Goal: Information Seeking & Learning: Learn about a topic

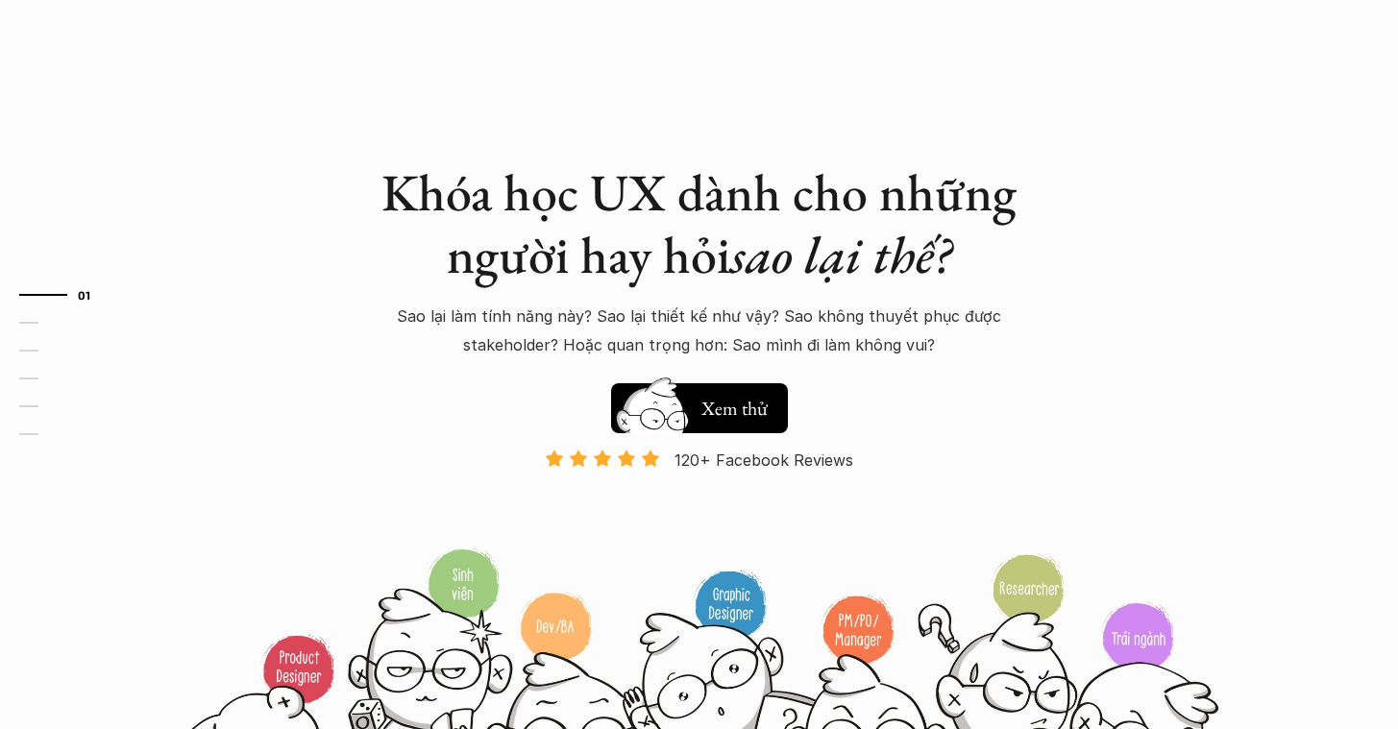
scroll to position [20, 0]
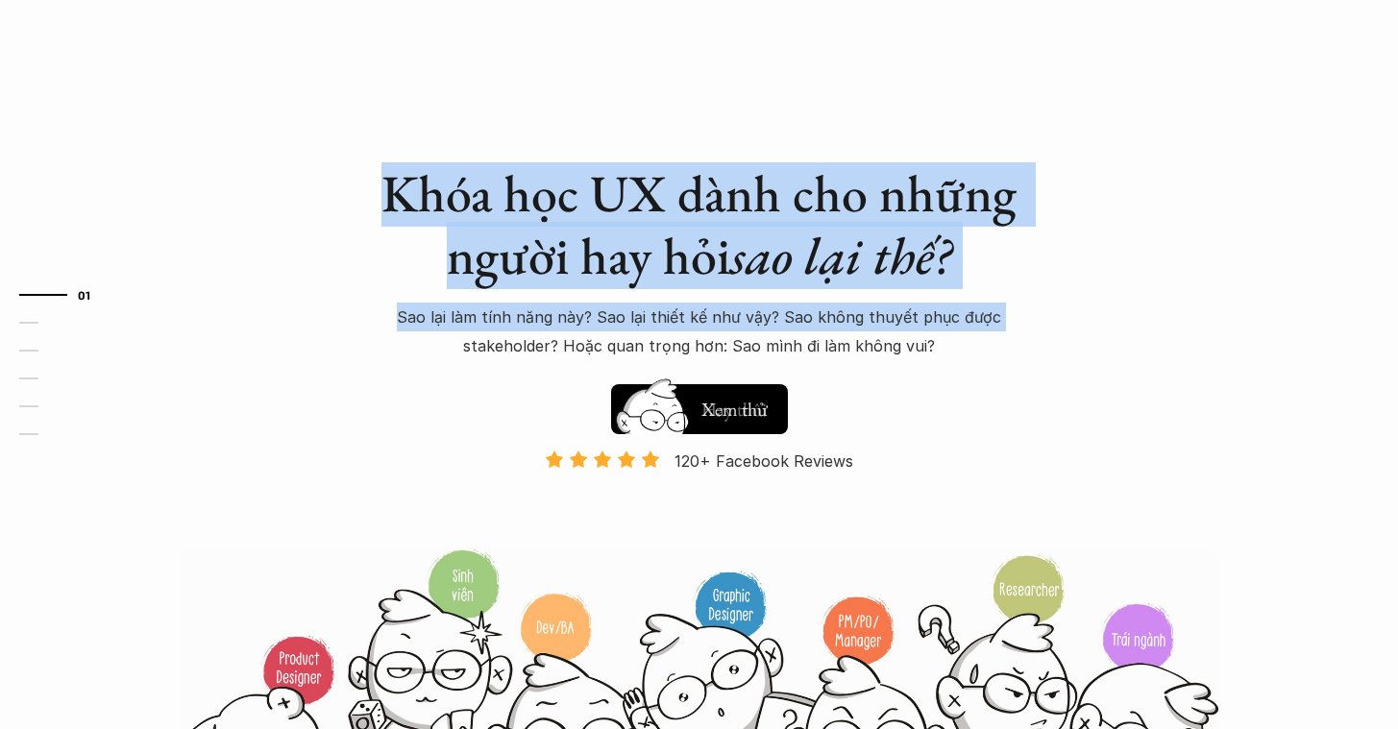
drag, startPoint x: 364, startPoint y: 319, endPoint x: 301, endPoint y: 177, distance: 155.7
click at [301, 177] on div "Khóa học UX dành cho những người hay hỏi sao lại thế? Sao lại làm tính năng này…" at bounding box center [699, 419] width 1153 height 879
click at [302, 178] on div "Khóa học UX dành cho những người hay hỏi sao lại thế? Sao lại làm tính năng này…" at bounding box center [699, 419] width 1153 height 879
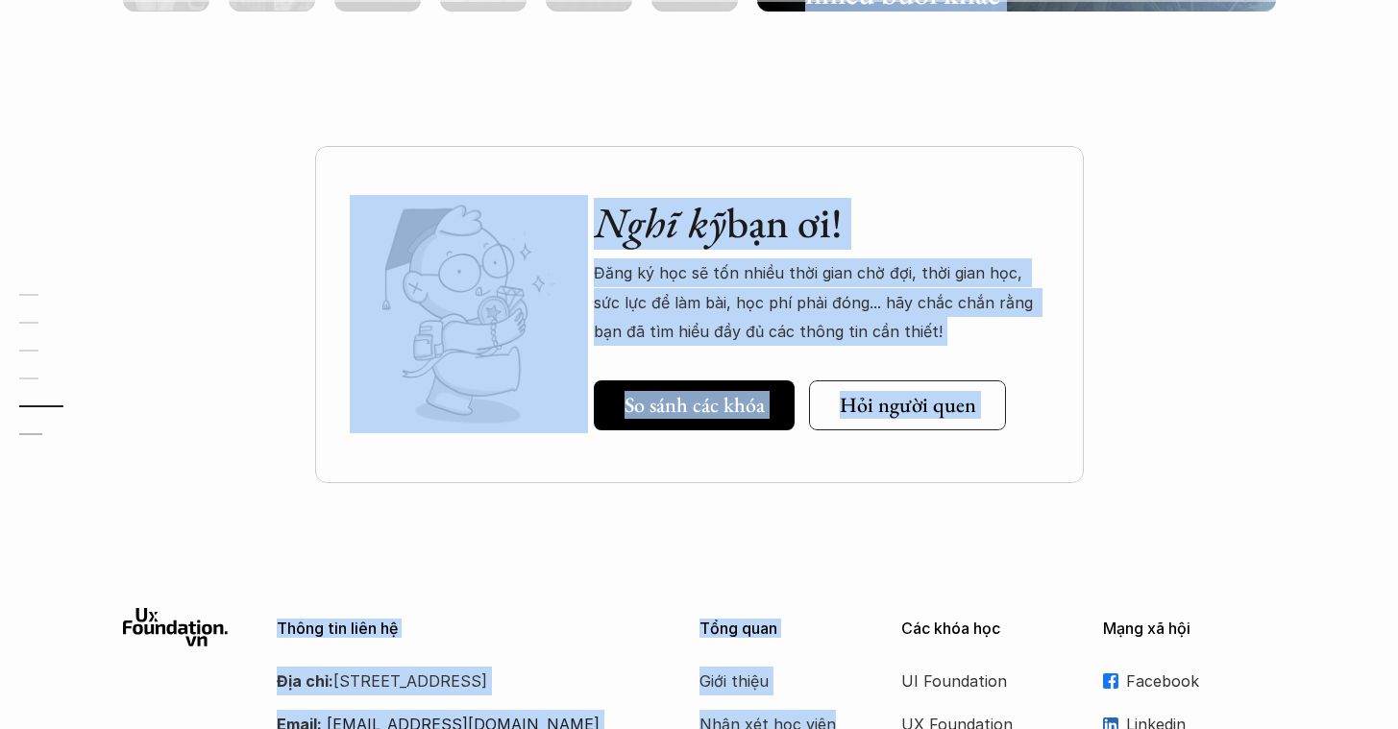
scroll to position [6876, 0]
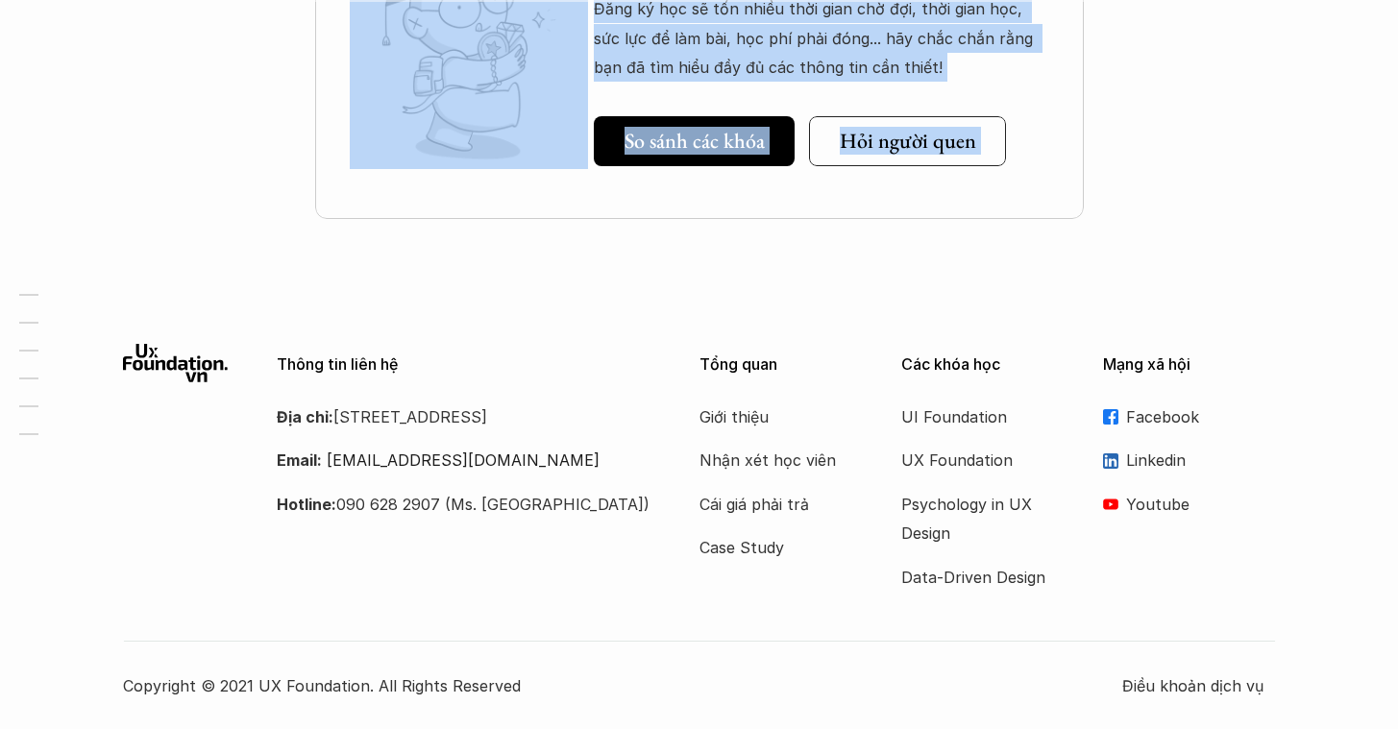
drag, startPoint x: 354, startPoint y: 163, endPoint x: 1096, endPoint y: 169, distance: 742.8
click at [1095, 185] on div "Nghĩ kỹ bạn ơi! Đăng ký học sẽ tốn nhiều thời gian chờ đợi, thời gian học, sức …" at bounding box center [699, 98] width 1398 height 433
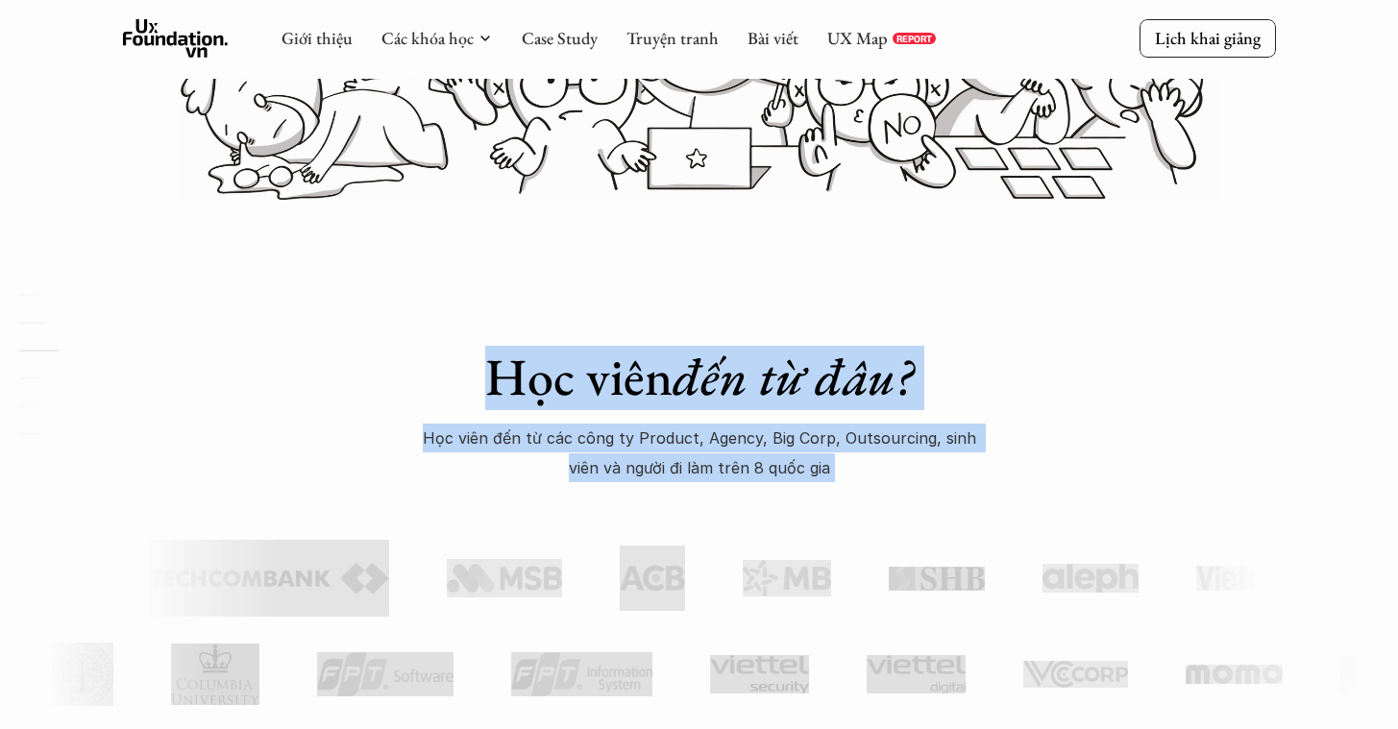
scroll to position [0, 0]
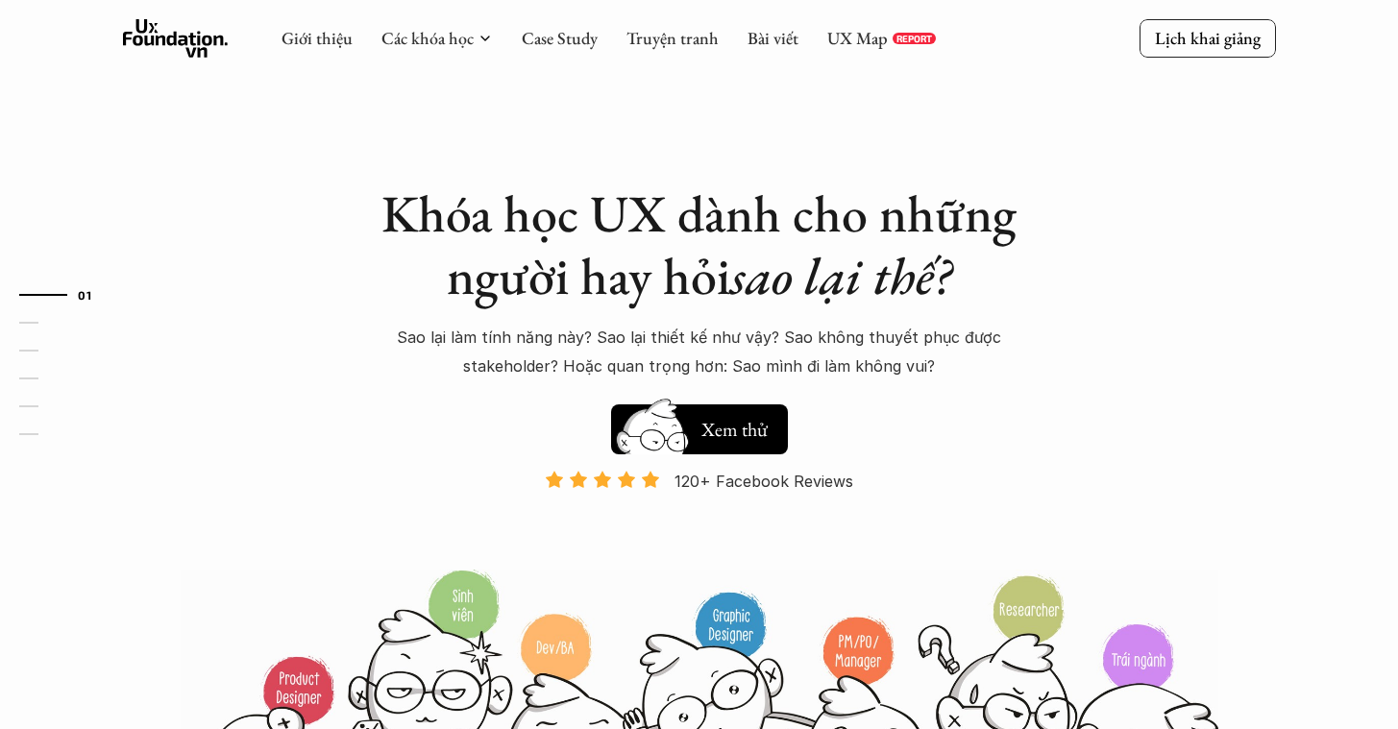
drag, startPoint x: 1365, startPoint y: 711, endPoint x: 25, endPoint y: 269, distance: 1411.4
click at [248, 250] on div "Khóa học UX dành cho những người hay hỏi sao lại thế? Sao lại làm tính năng này…" at bounding box center [699, 439] width 1153 height 879
click at [395, 210] on h1 "Khóa học UX dành cho những người hay hỏi sao lại thế?" at bounding box center [699, 245] width 673 height 125
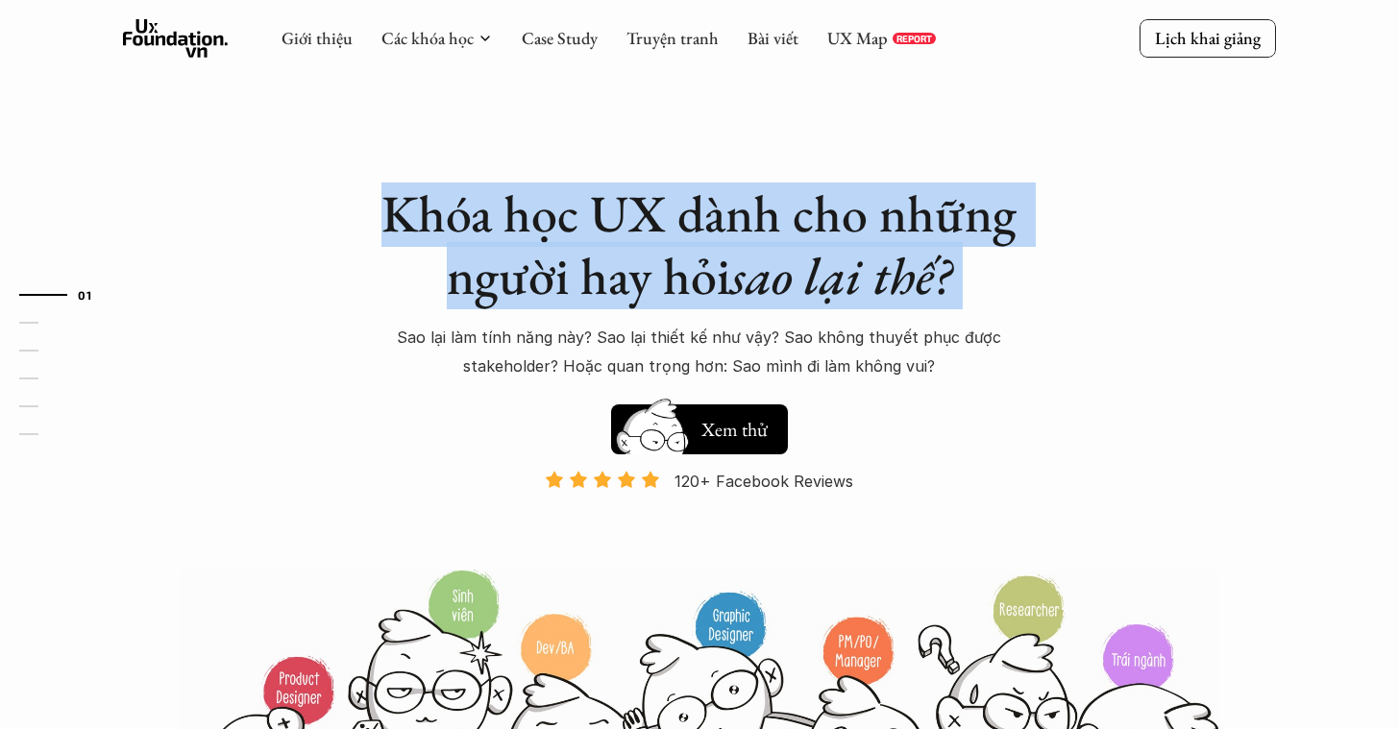
click at [395, 210] on h1 "Khóa học UX dành cho những người hay hỏi sao lại thế?" at bounding box center [699, 245] width 673 height 125
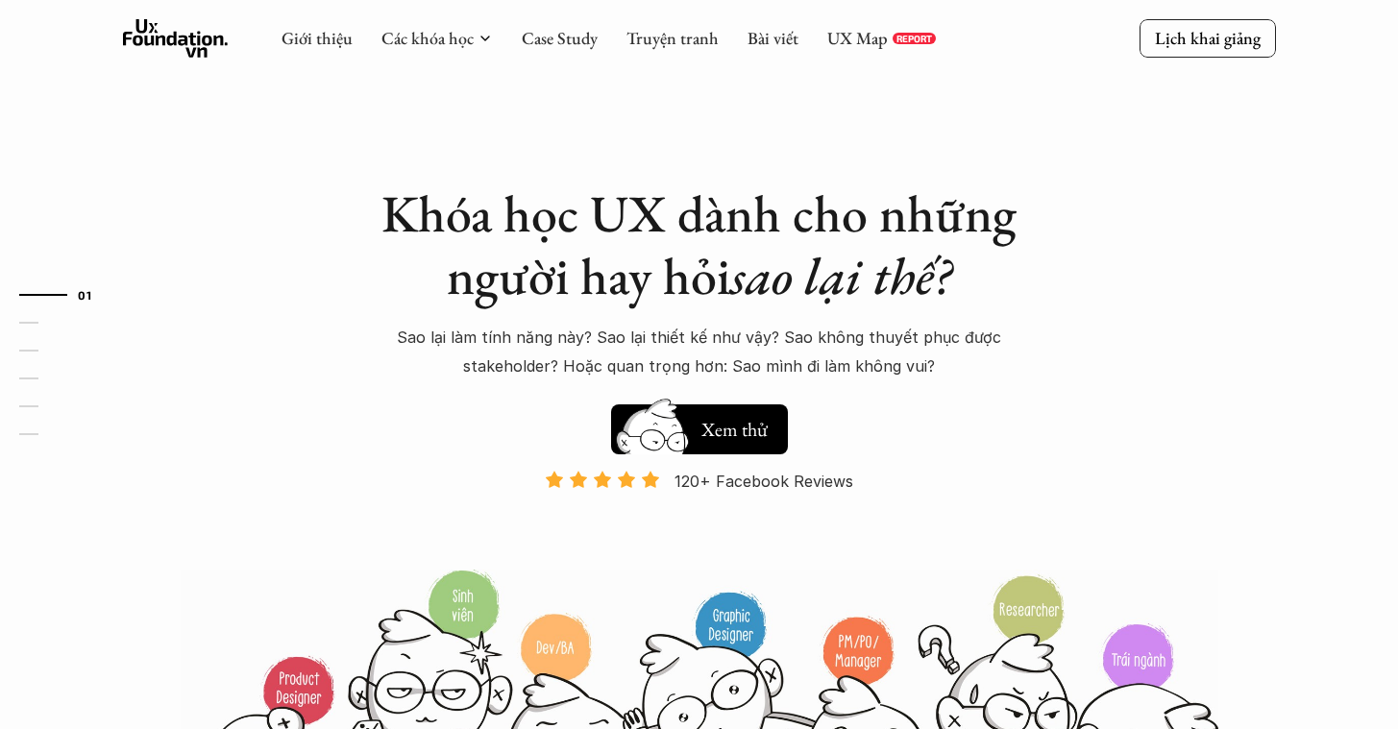
click at [411, 232] on h1 "Khóa học UX dành cho những người hay hỏi sao lại thế?" at bounding box center [699, 245] width 673 height 125
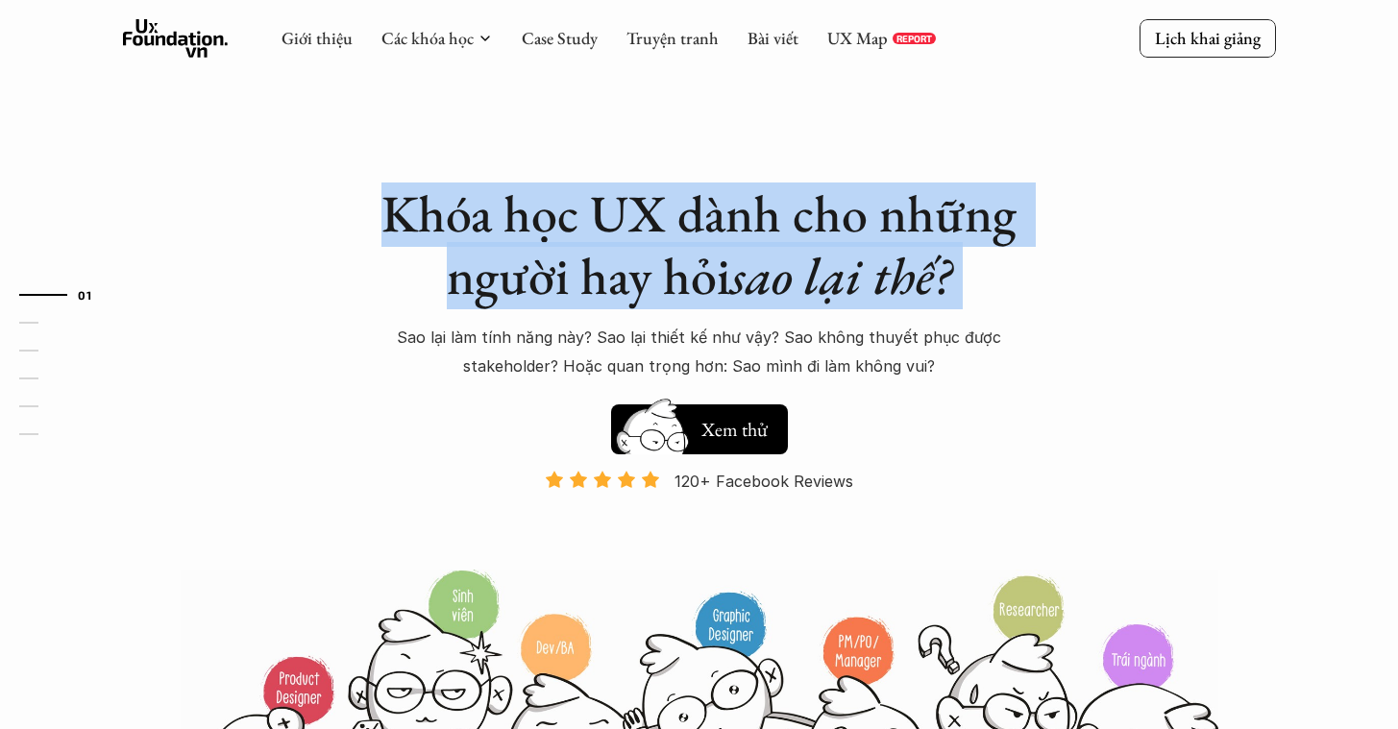
click at [411, 232] on h1 "Khóa học UX dành cho những người hay hỏi sao lại thế?" at bounding box center [699, 245] width 673 height 125
click at [382, 217] on h1 "Khóa học UX dành cho những người hay hỏi sao lại thế?" at bounding box center [699, 245] width 673 height 125
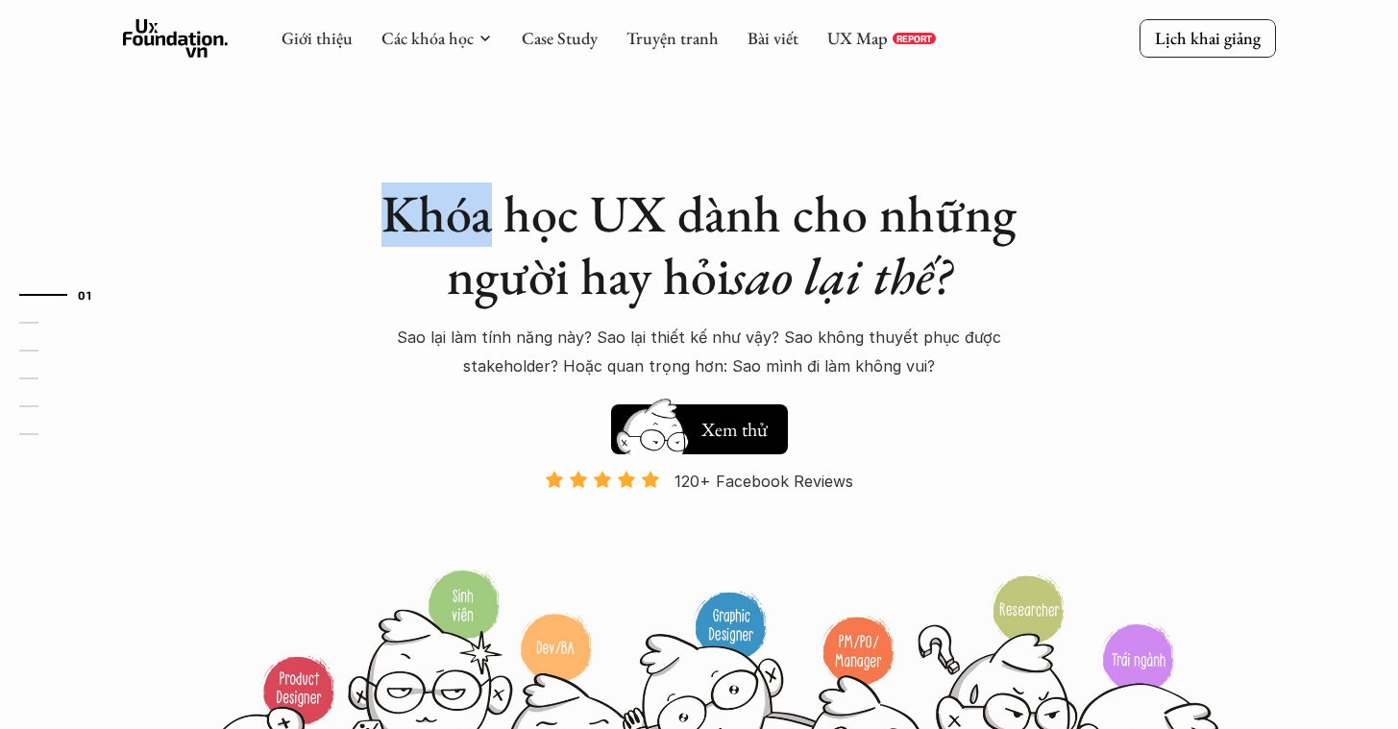
click at [382, 217] on h1 "Khóa học UX dành cho những người hay hỏi sao lại thế?" at bounding box center [699, 245] width 673 height 125
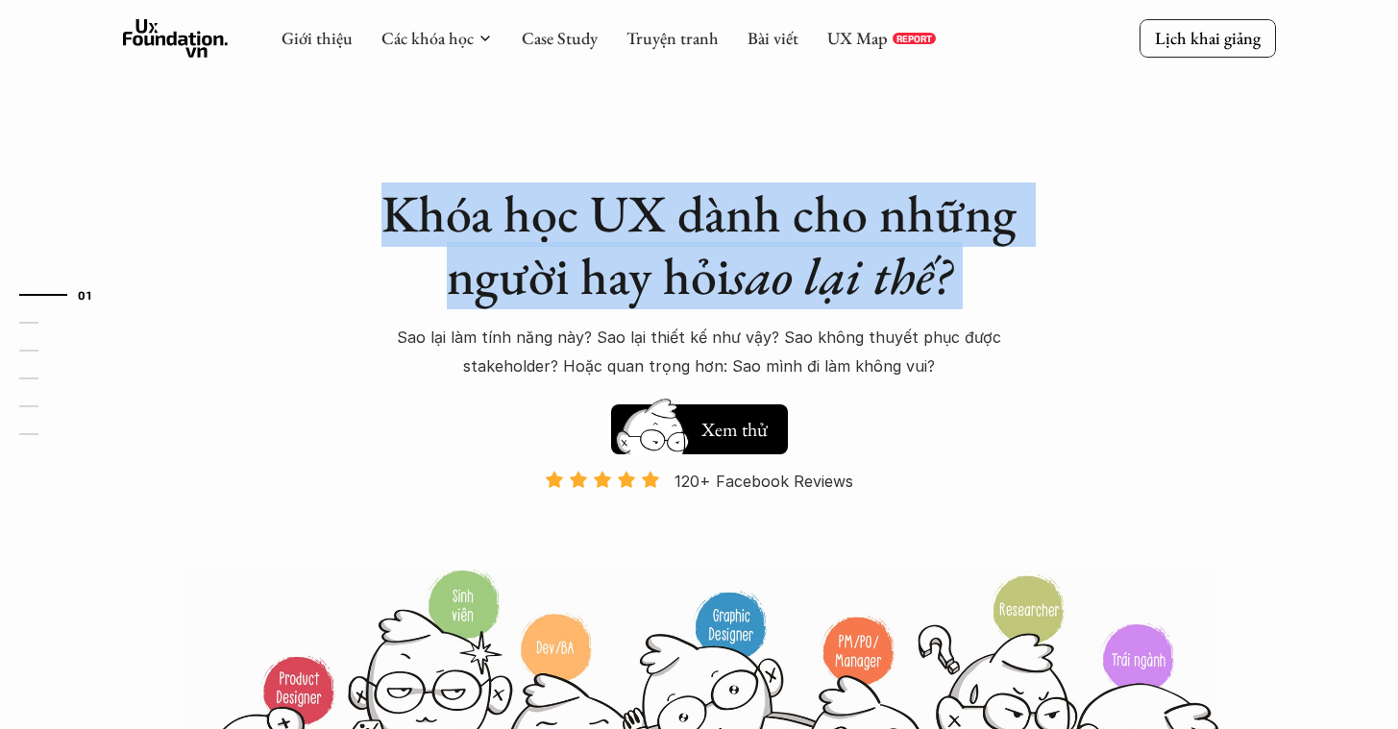
click at [382, 217] on h1 "Khóa học UX dành cho những người hay hỏi sao lại thế?" at bounding box center [699, 245] width 673 height 125
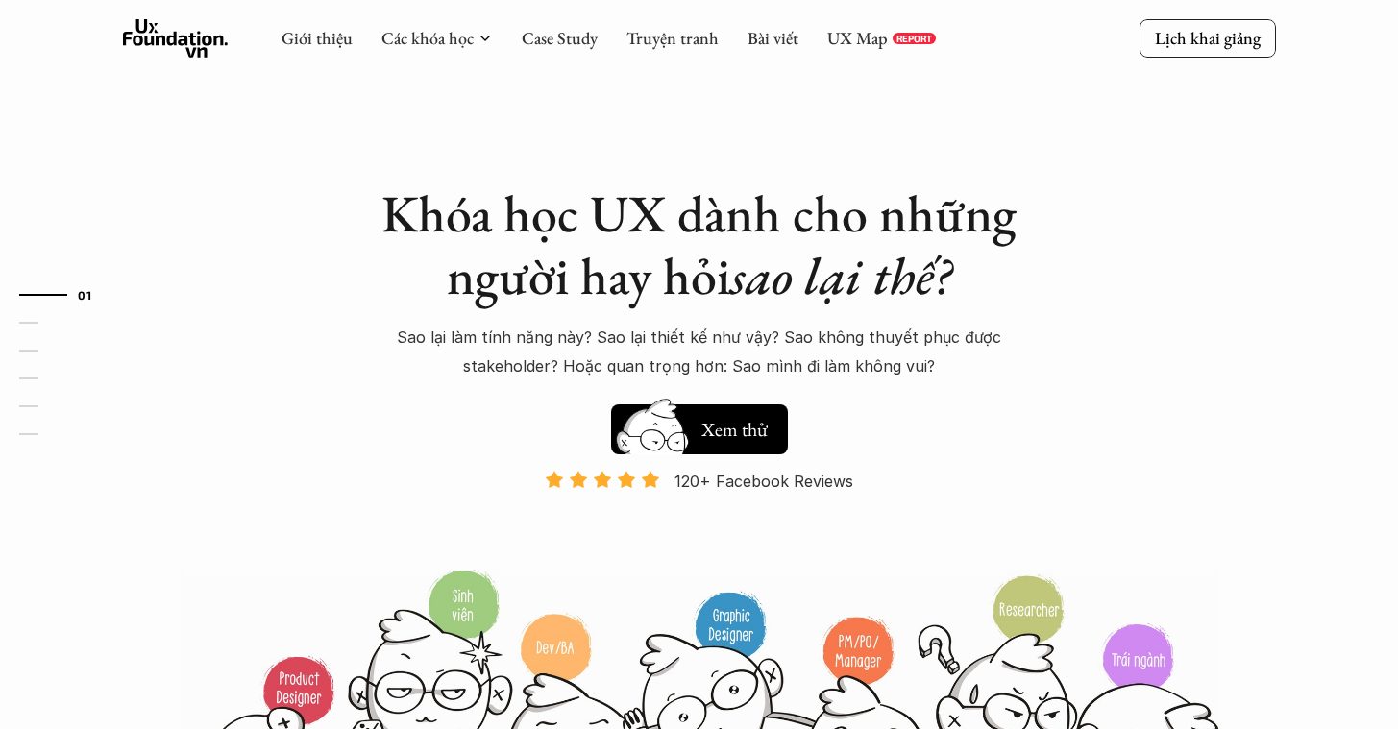
click at [383, 216] on h1 "Khóa học UX dành cho những người hay hỏi sao lại thế?" at bounding box center [699, 245] width 673 height 125
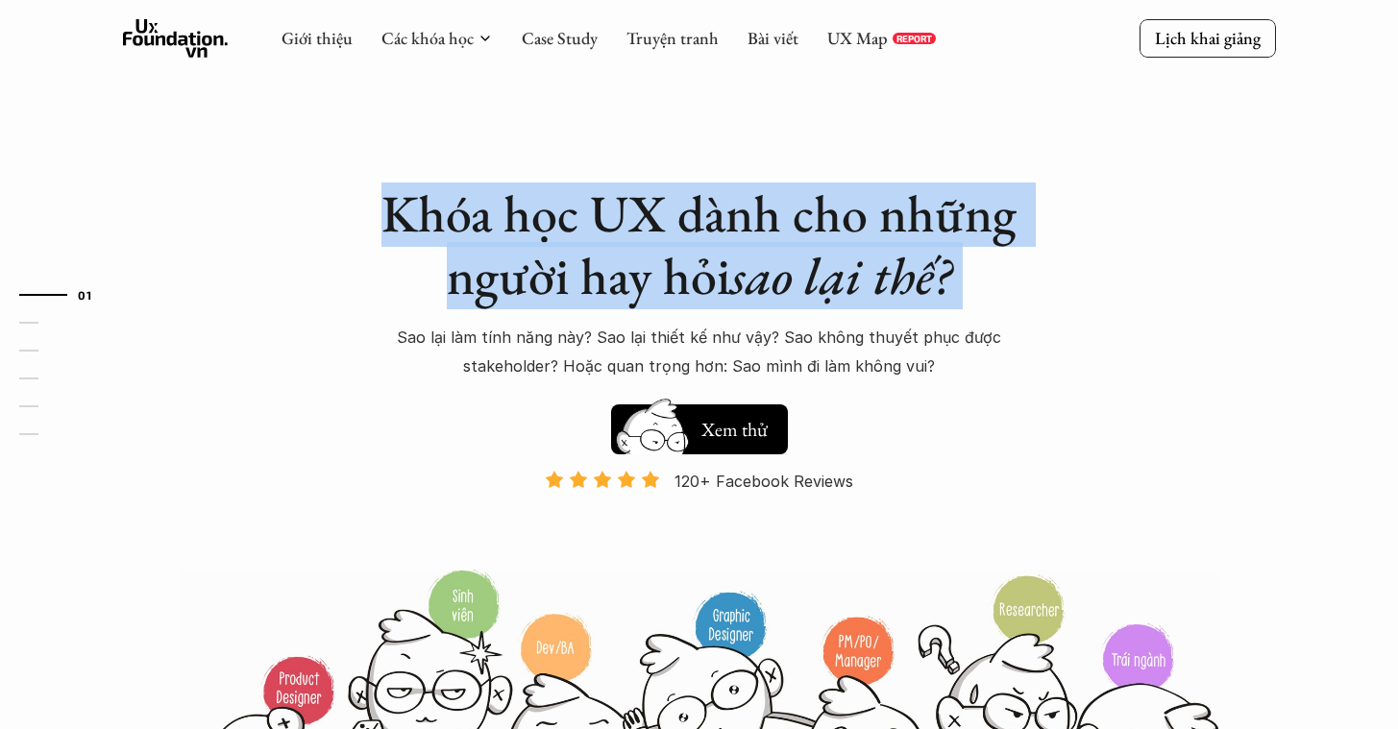
drag, startPoint x: 429, startPoint y: 217, endPoint x: 383, endPoint y: 195, distance: 50.3
click at [356, 170] on div "Khóa học UX dành cho những người hay hỏi sao lại thế? Sao lại làm tính năng này…" at bounding box center [699, 439] width 1153 height 879
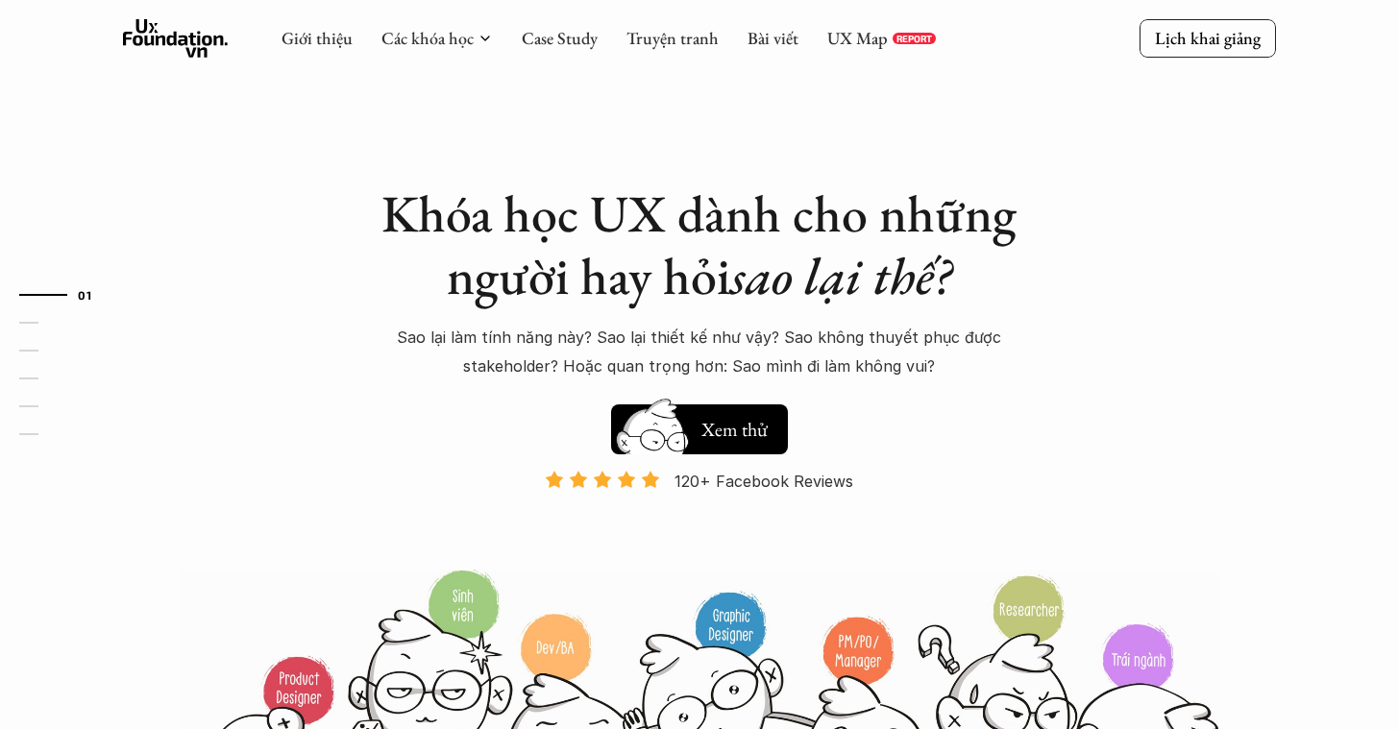
click at [393, 210] on h1 "Khóa học UX dành cho những người hay hỏi sao lại thế?" at bounding box center [699, 245] width 673 height 125
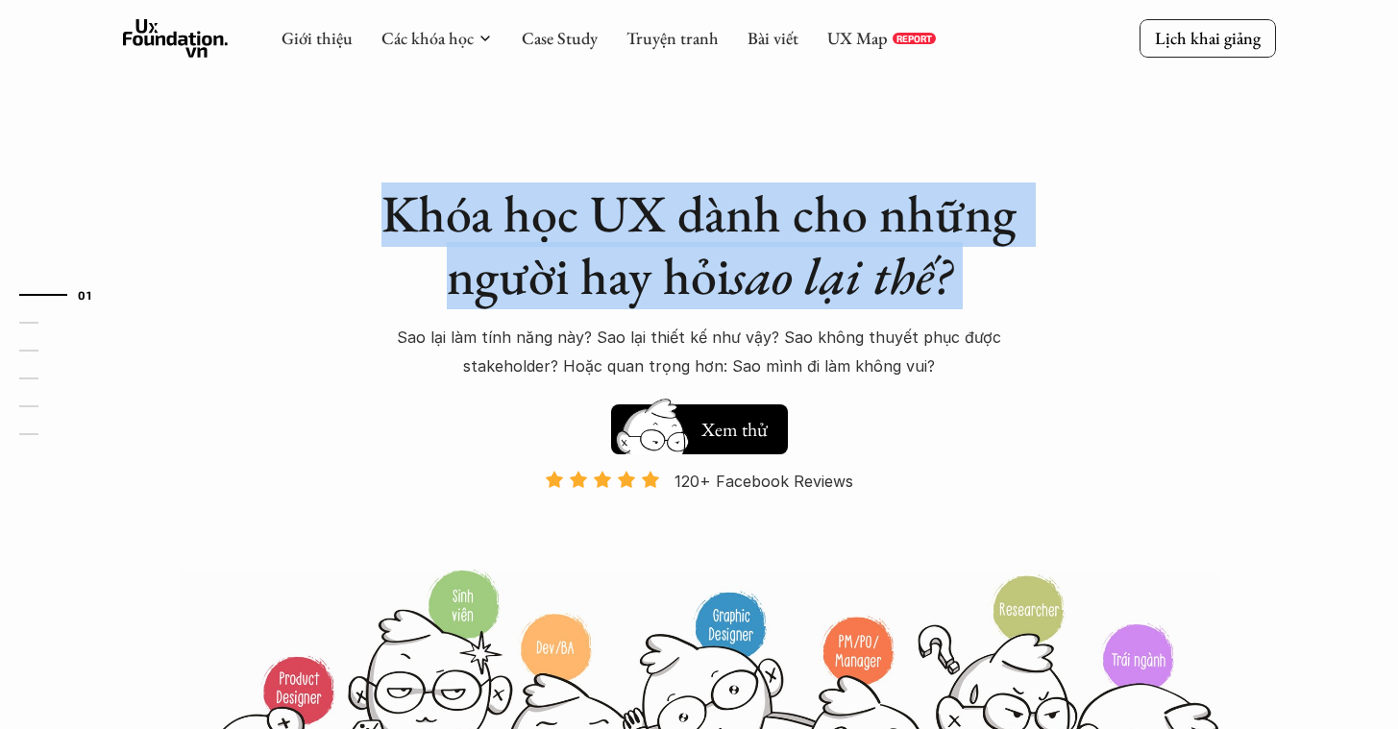
click at [395, 209] on h1 "Khóa học UX dành cho những người hay hỏi sao lại thế?" at bounding box center [699, 245] width 673 height 125
click at [42, 342] on link "03" at bounding box center [64, 350] width 91 height 23
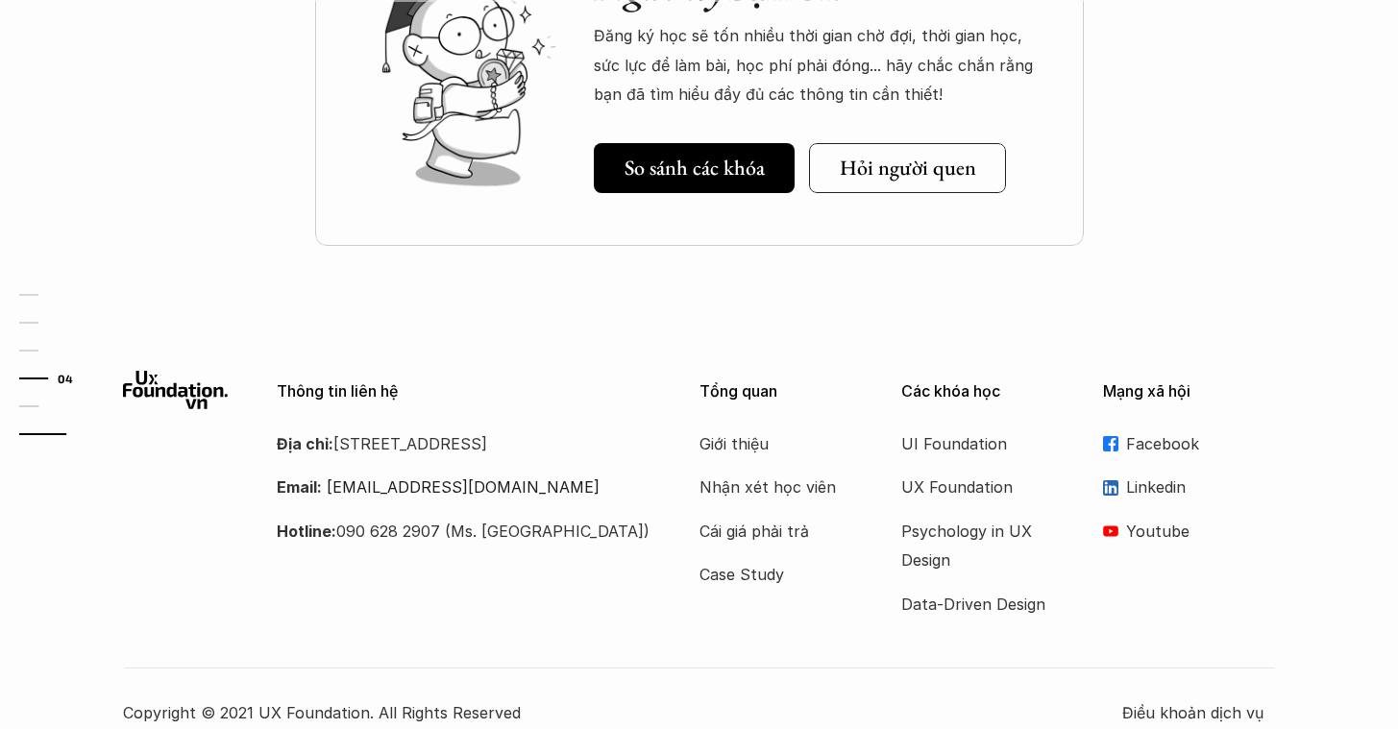
scroll to position [6876, 0]
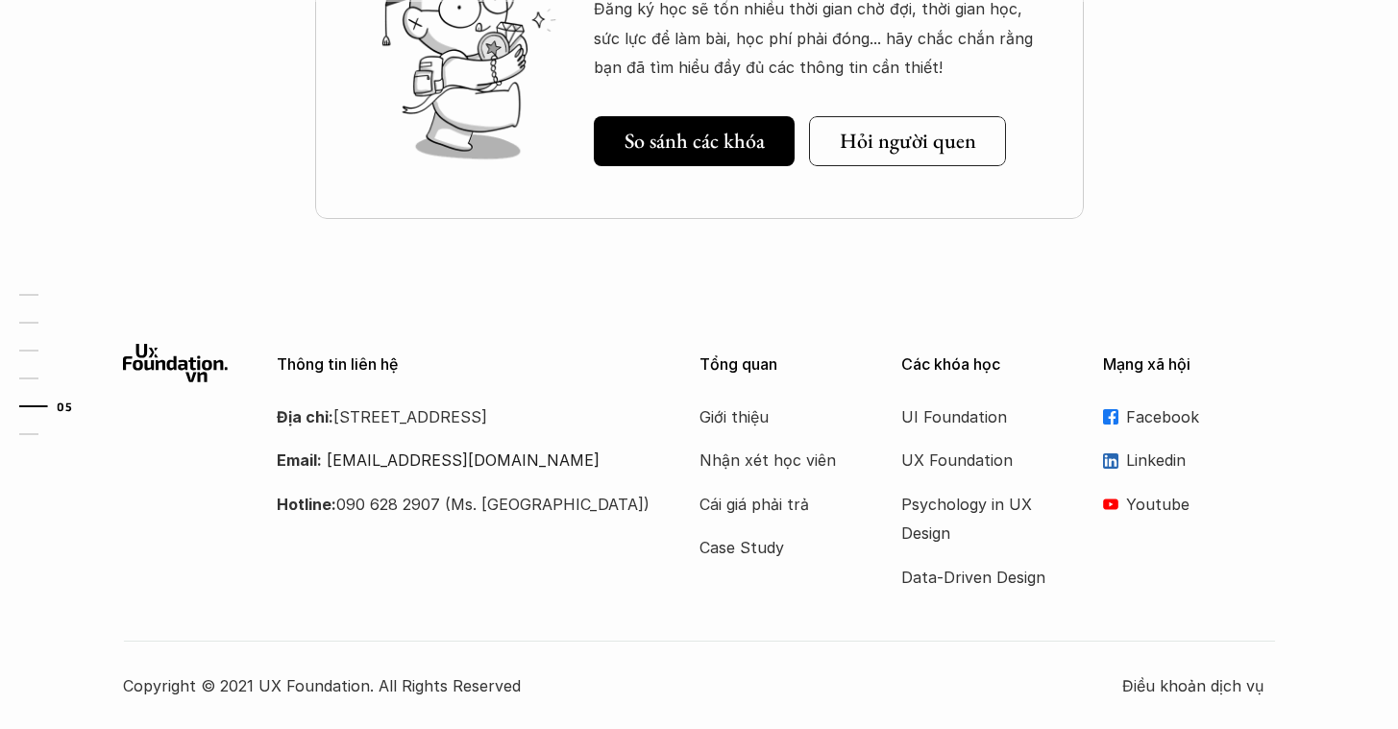
click at [32, 399] on link "05" at bounding box center [64, 406] width 91 height 23
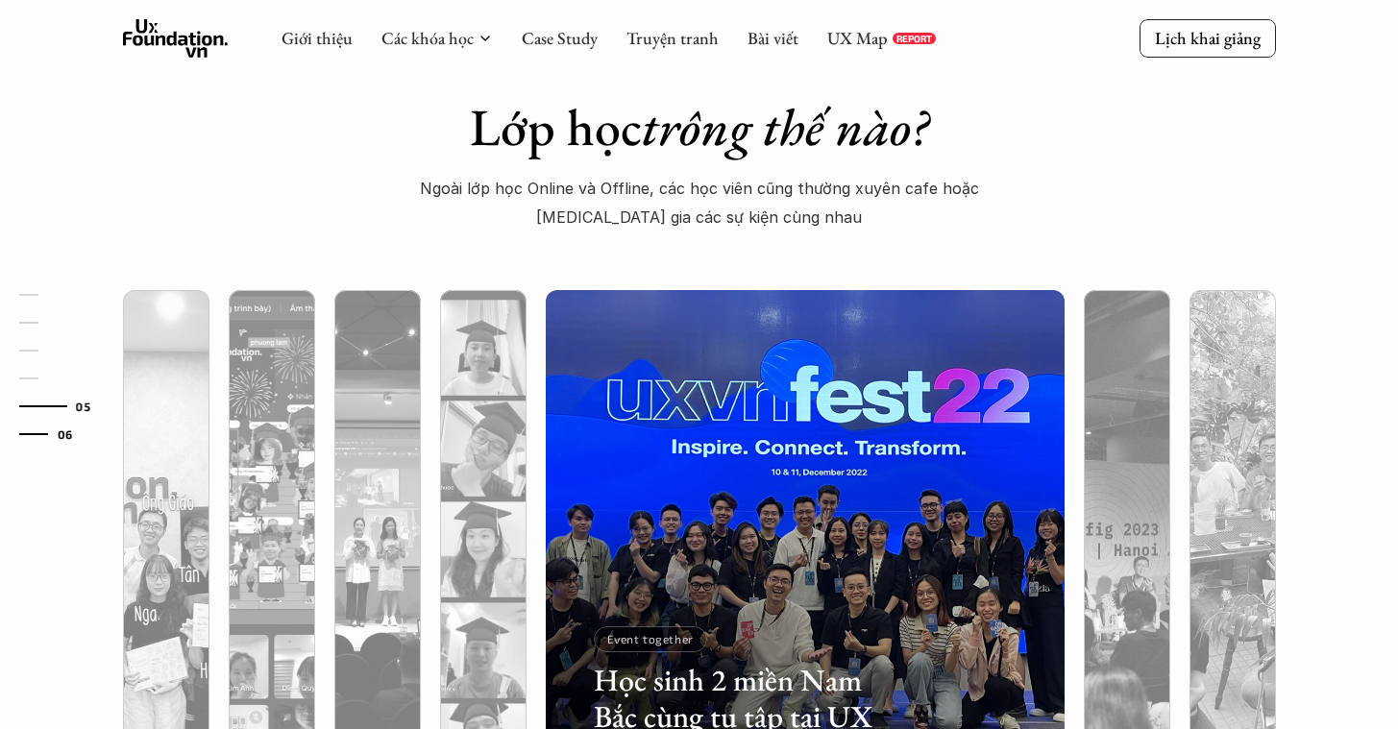
click at [35, 429] on link "06" at bounding box center [64, 434] width 91 height 23
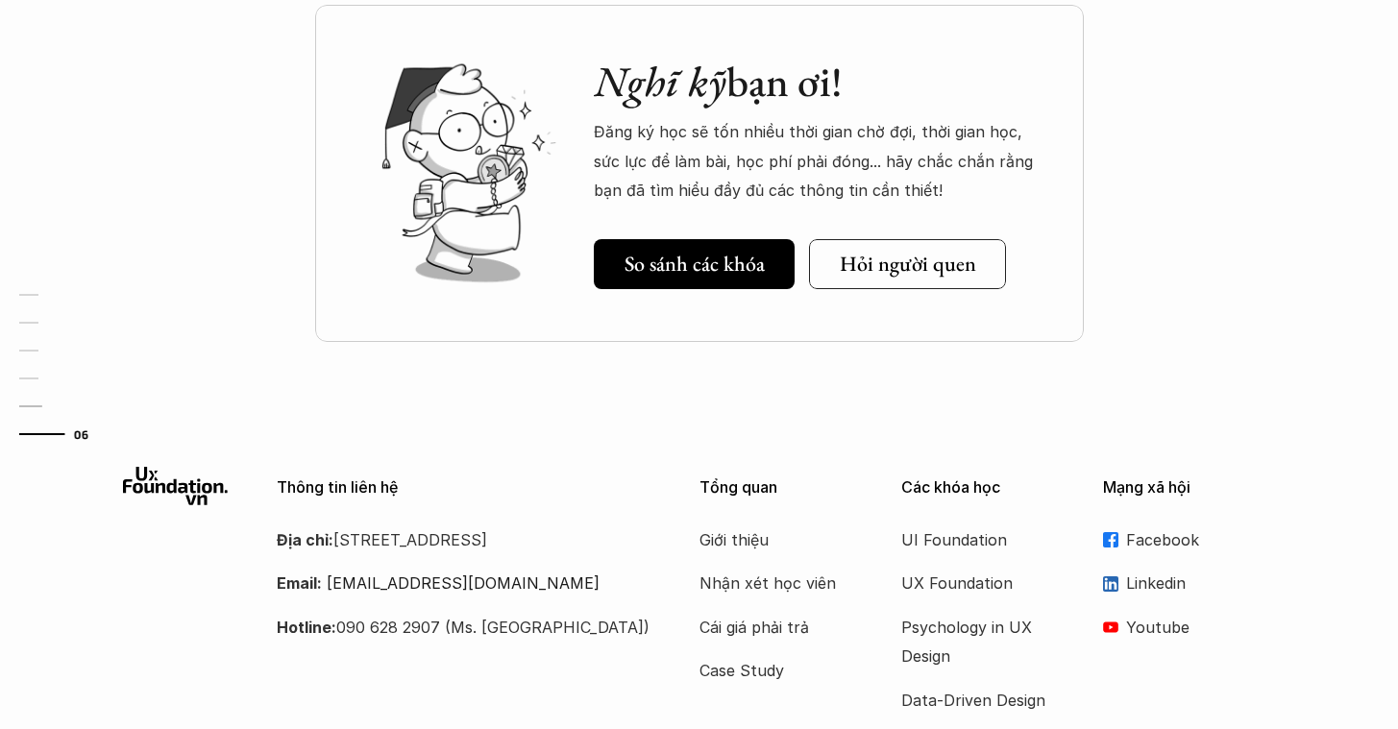
scroll to position [6758, 0]
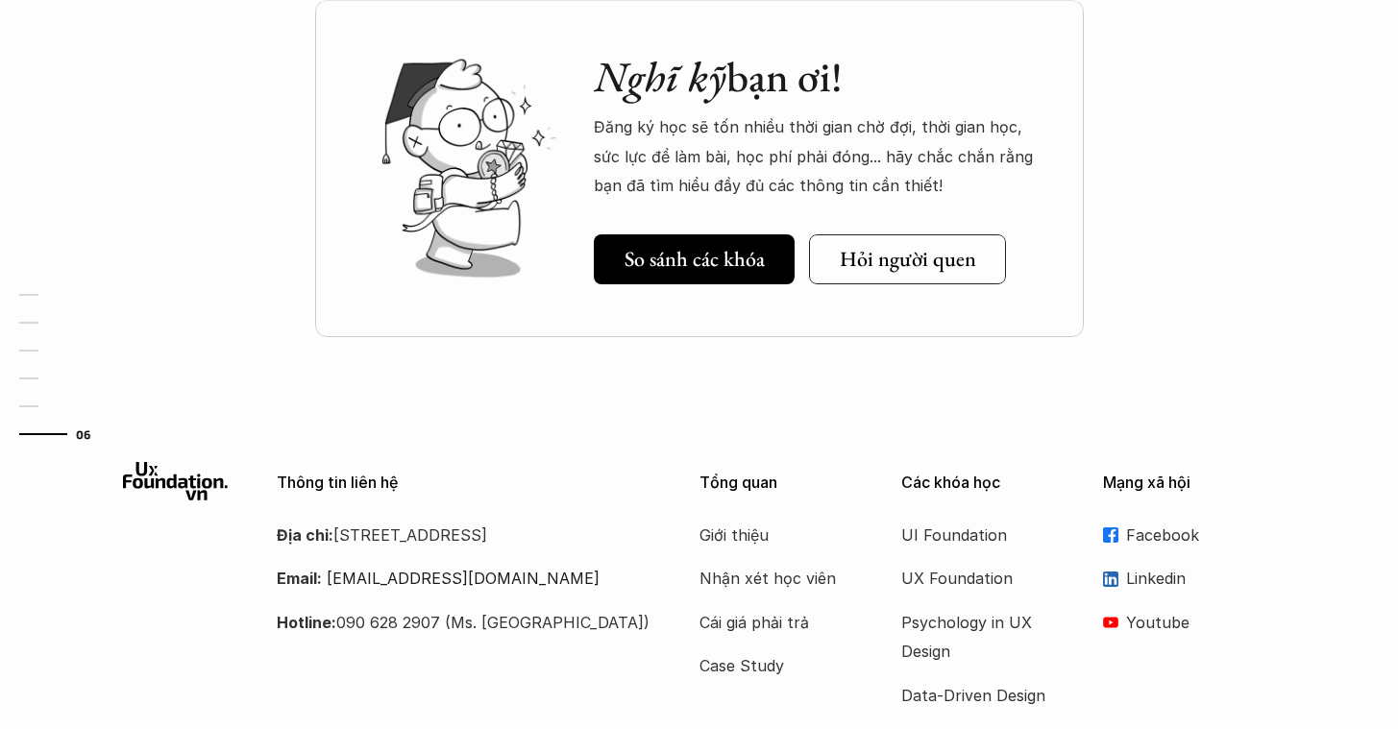
click at [539, 458] on div "Thông tin liên hệ Địa chỉ: [STREET_ADDRESS] Email: [EMAIL_ADDRESS][DOMAIN_NAME]…" at bounding box center [699, 640] width 1398 height 415
click at [503, 550] on p "Địa chỉ: [STREET_ADDRESS]" at bounding box center [464, 535] width 375 height 29
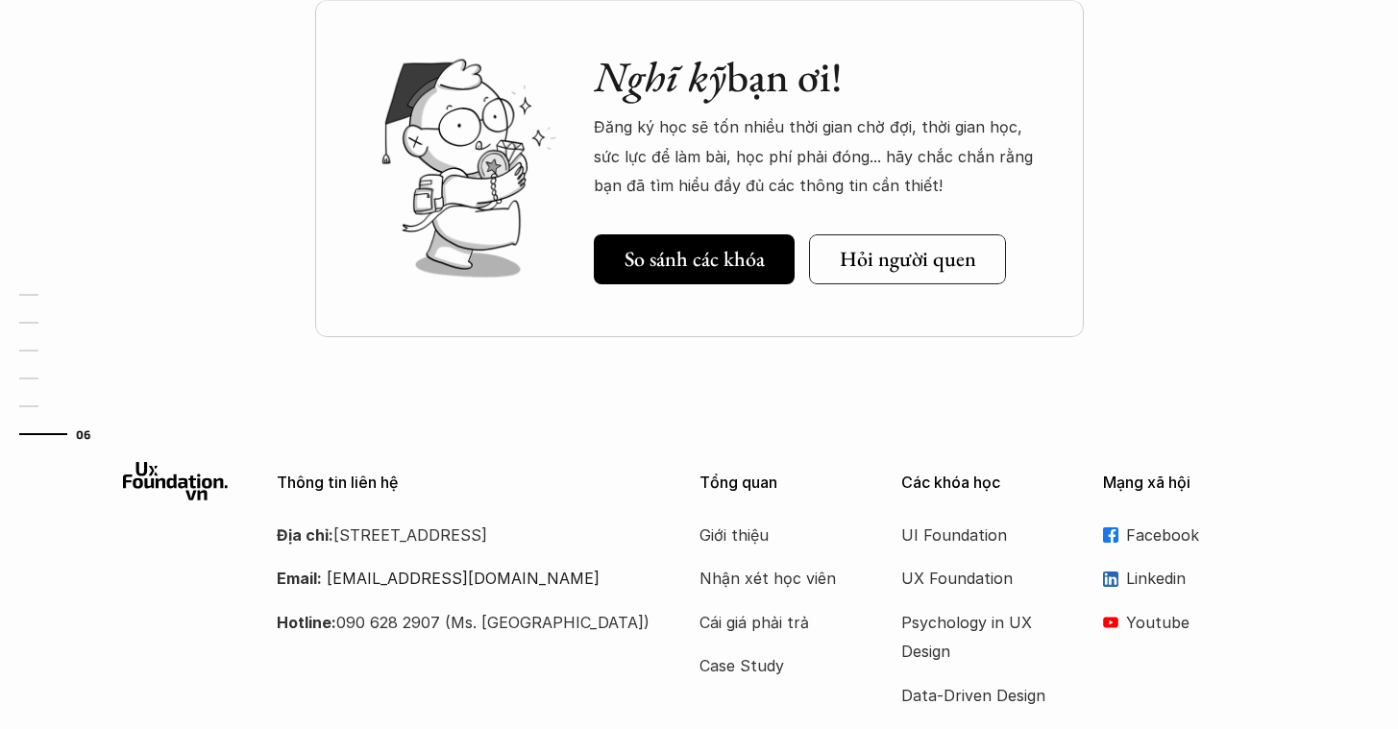
click at [503, 550] on p "Địa chỉ: [STREET_ADDRESS]" at bounding box center [464, 535] width 375 height 29
click at [508, 593] on p "Email: [EMAIL_ADDRESS][DOMAIN_NAME]" at bounding box center [464, 578] width 375 height 29
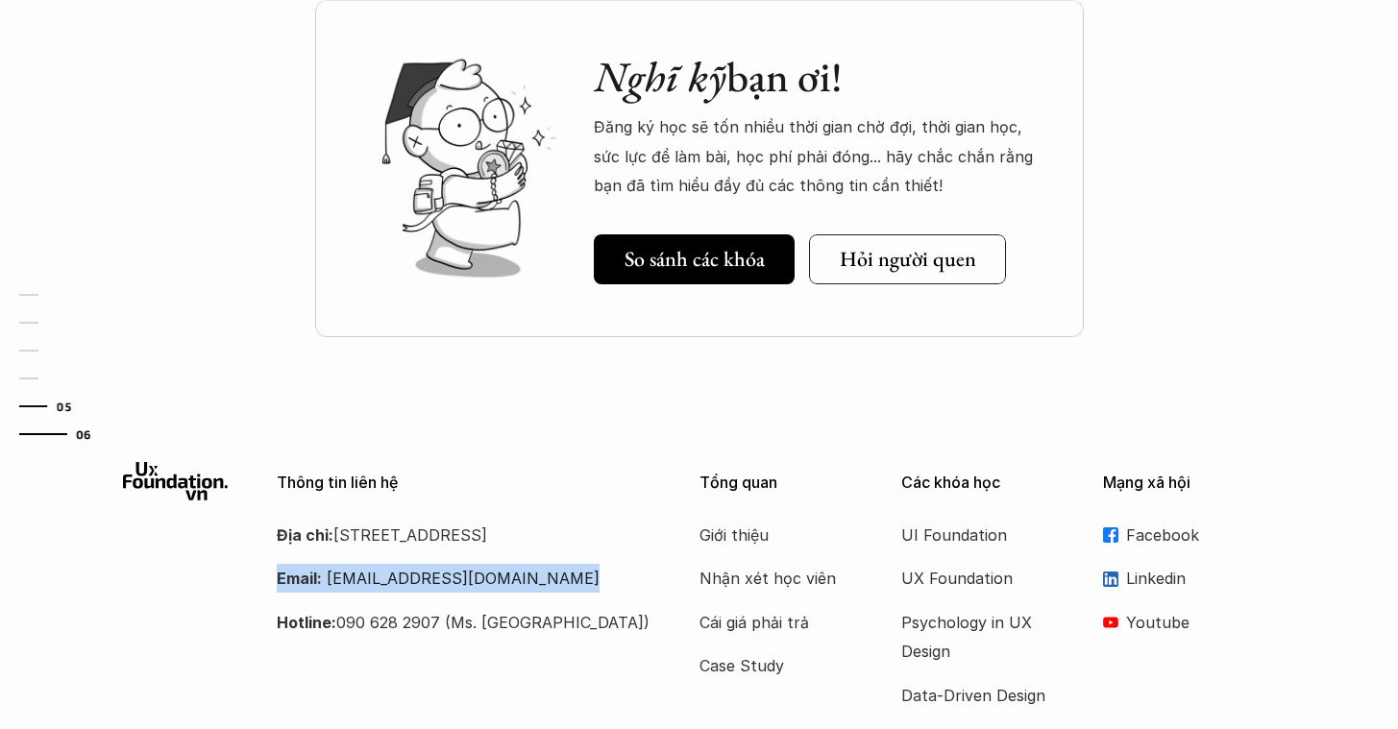
click at [36, 399] on link "05" at bounding box center [64, 406] width 91 height 23
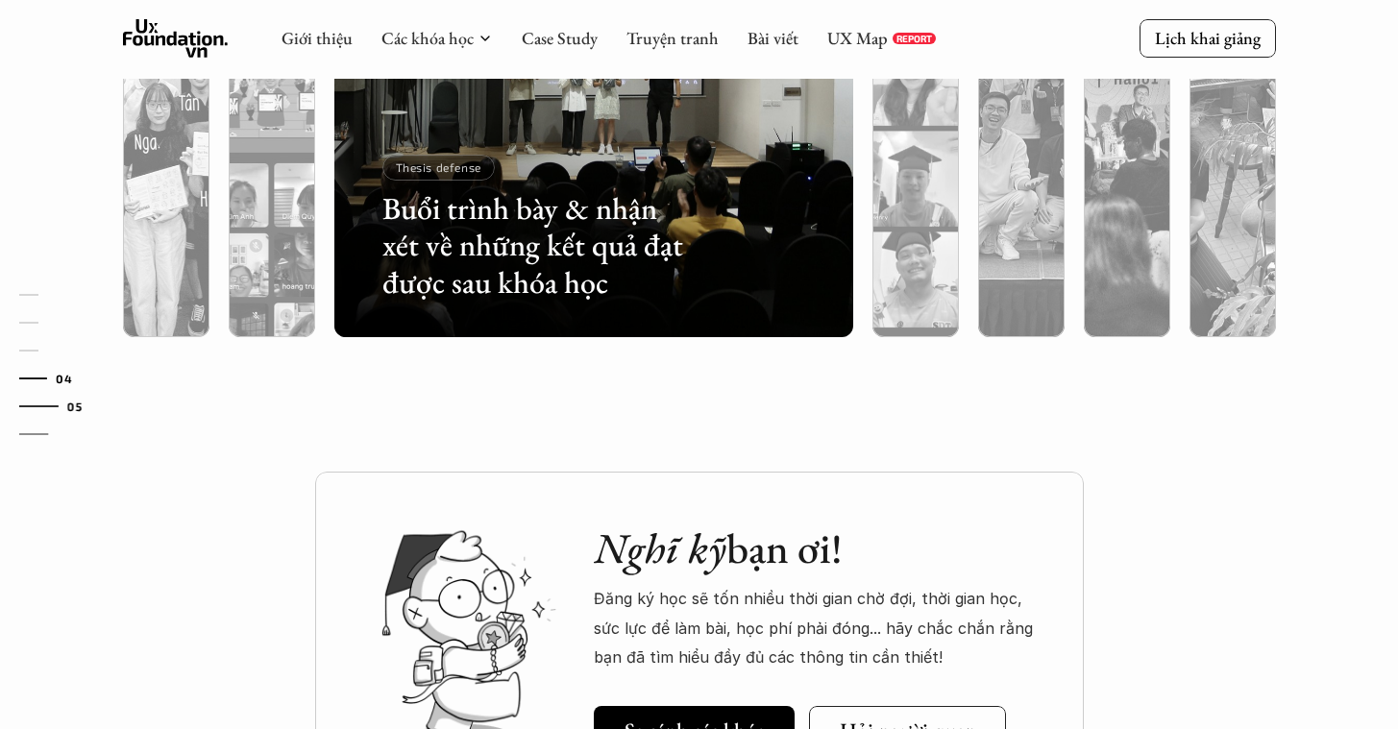
scroll to position [6032, 0]
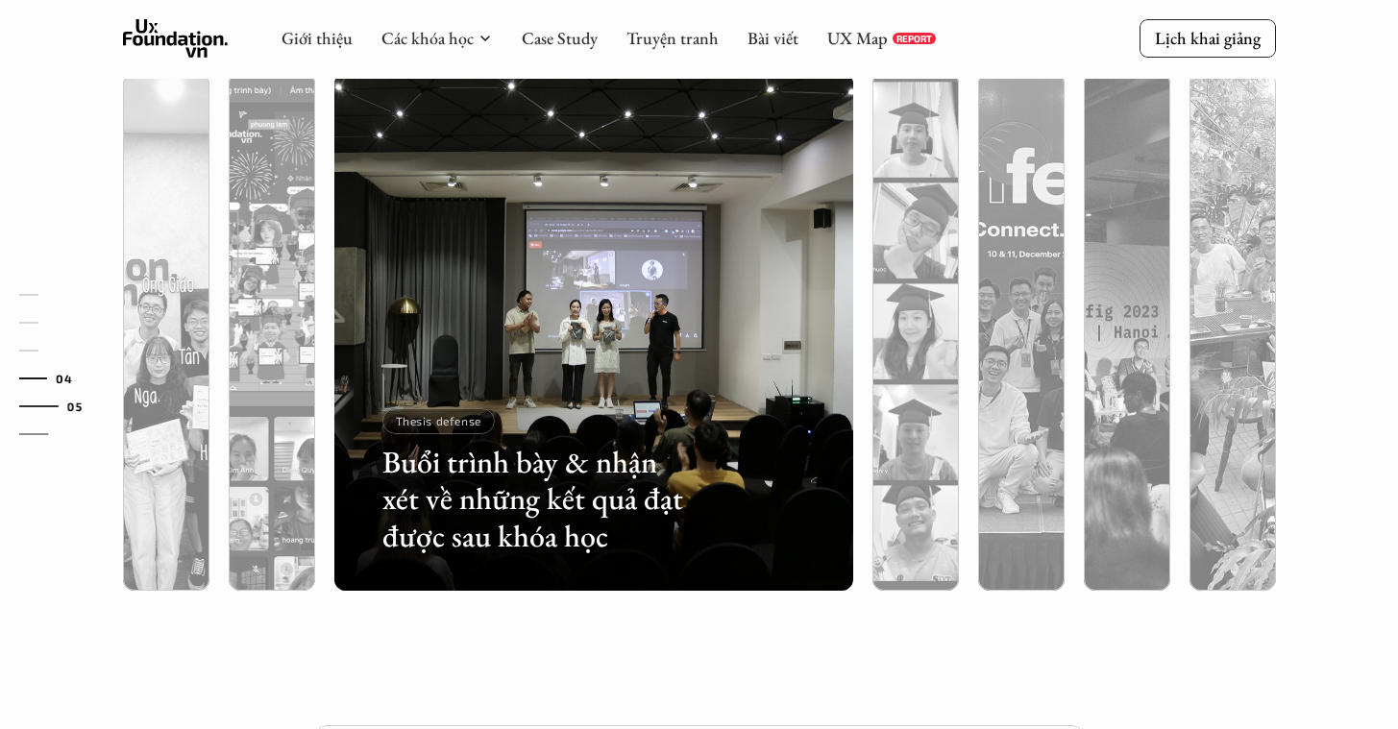
click at [33, 375] on link "04" at bounding box center [64, 378] width 91 height 23
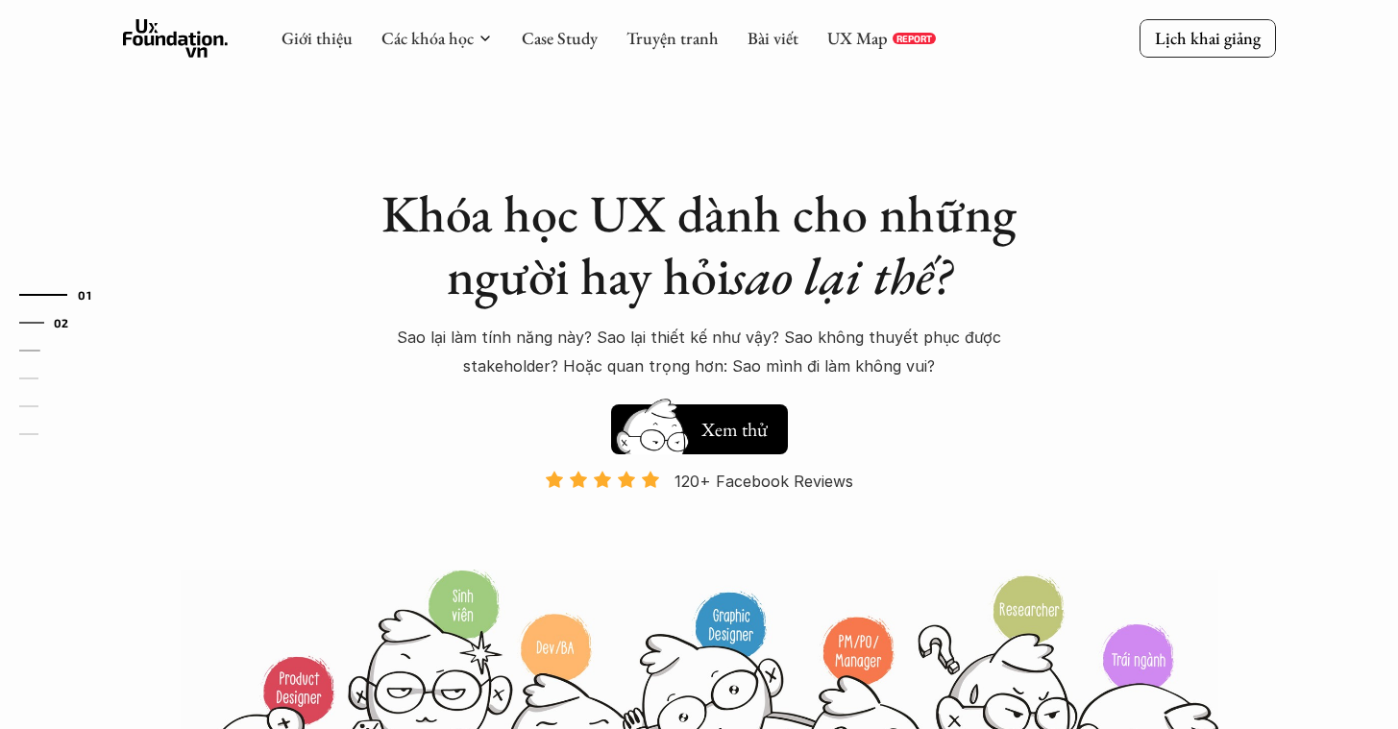
click at [29, 328] on link "02" at bounding box center [64, 322] width 91 height 23
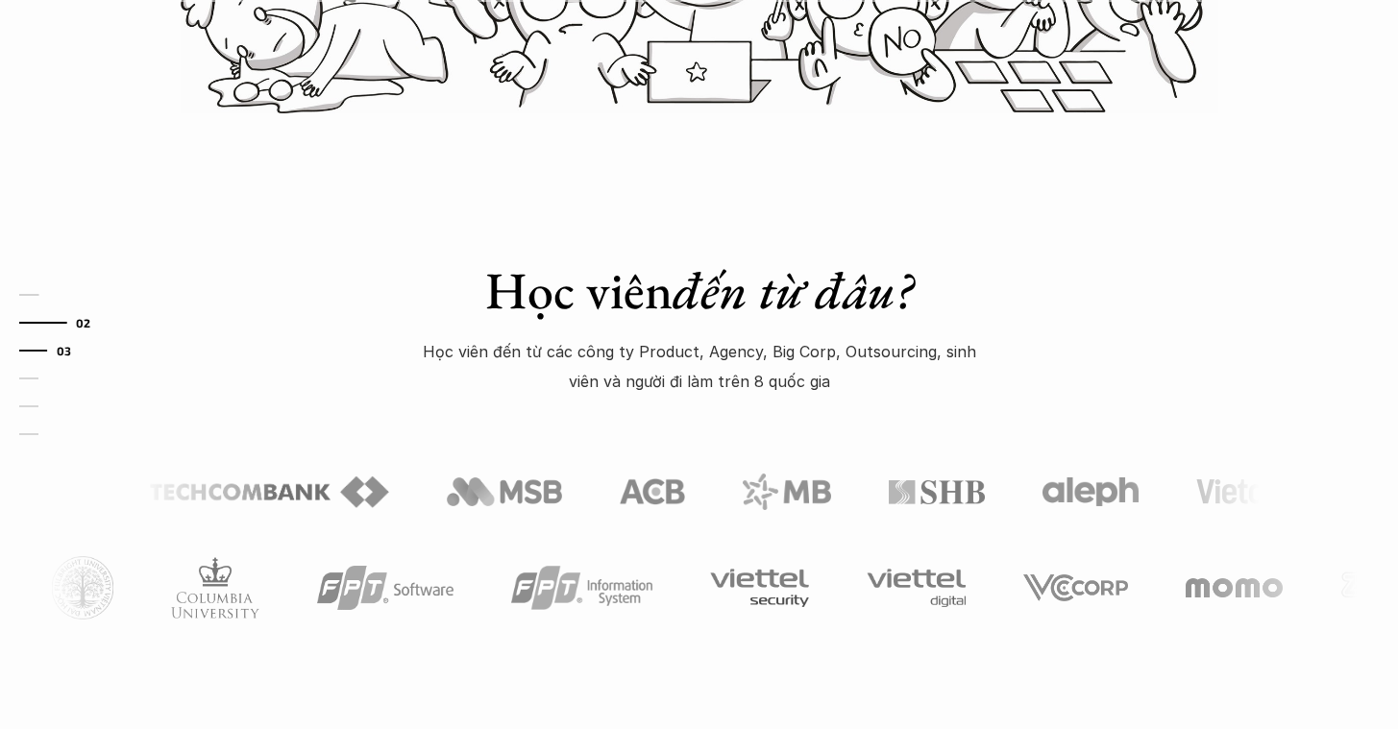
click at [27, 343] on link "03" at bounding box center [64, 350] width 91 height 23
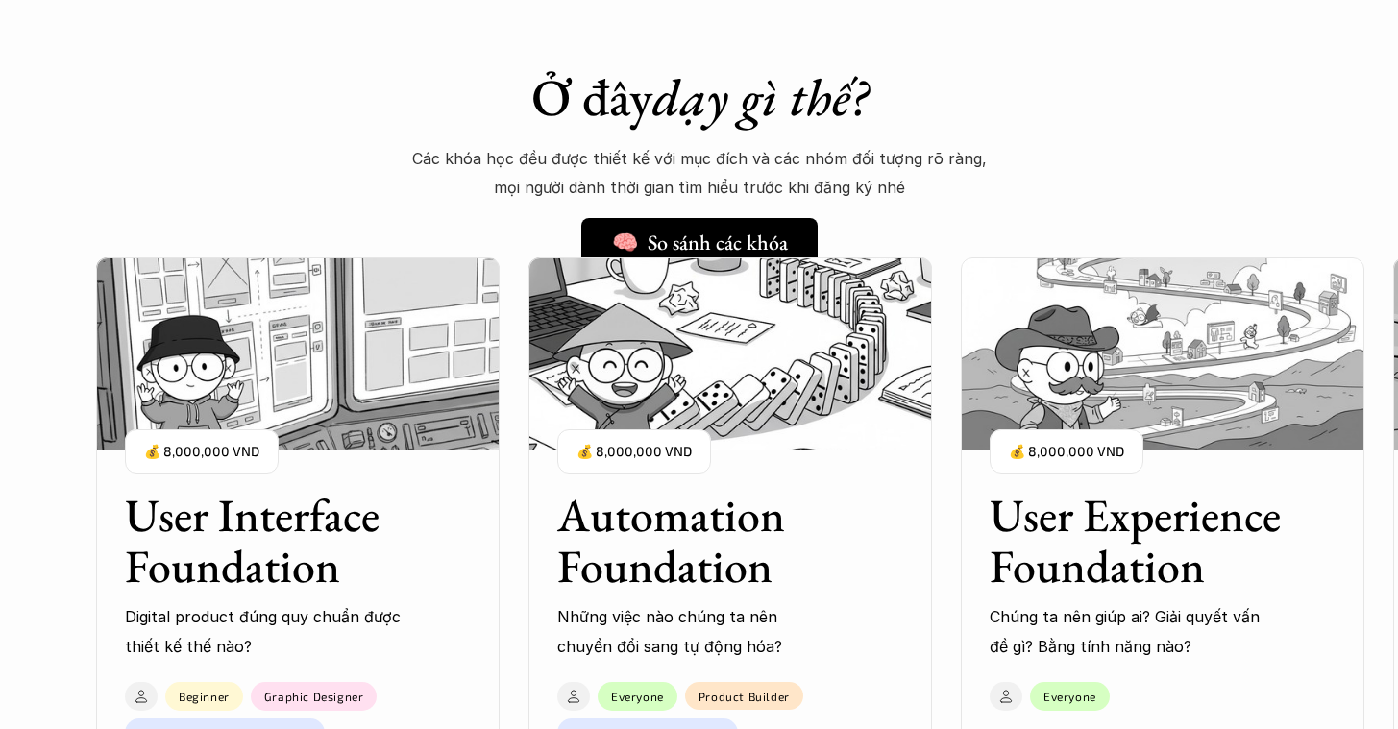
scroll to position [1558, 0]
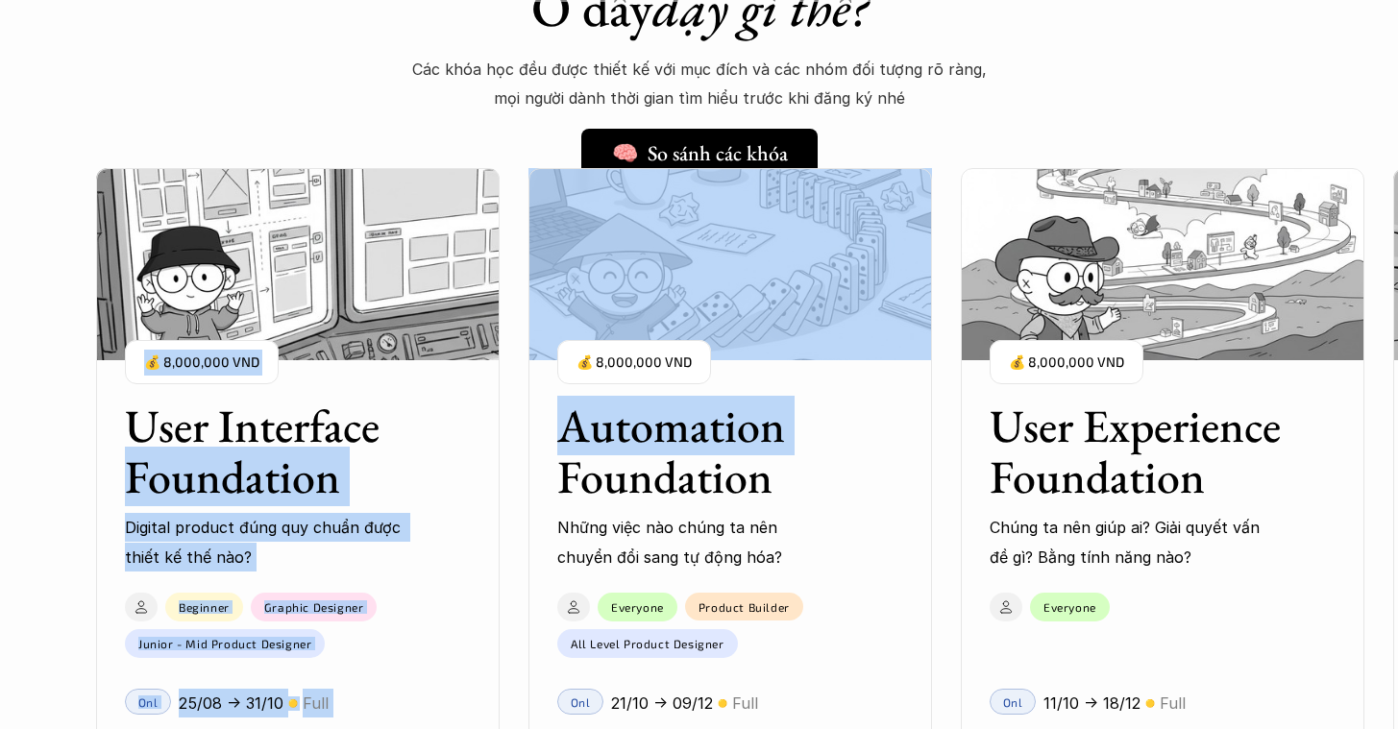
drag, startPoint x: 942, startPoint y: 408, endPoint x: 486, endPoint y: 439, distance: 456.5
click at [487, 439] on div "User Interface Foundation Digital product đúng quy chuẩn được thiết kế thế nào?…" at bounding box center [1162, 543] width 2133 height 729
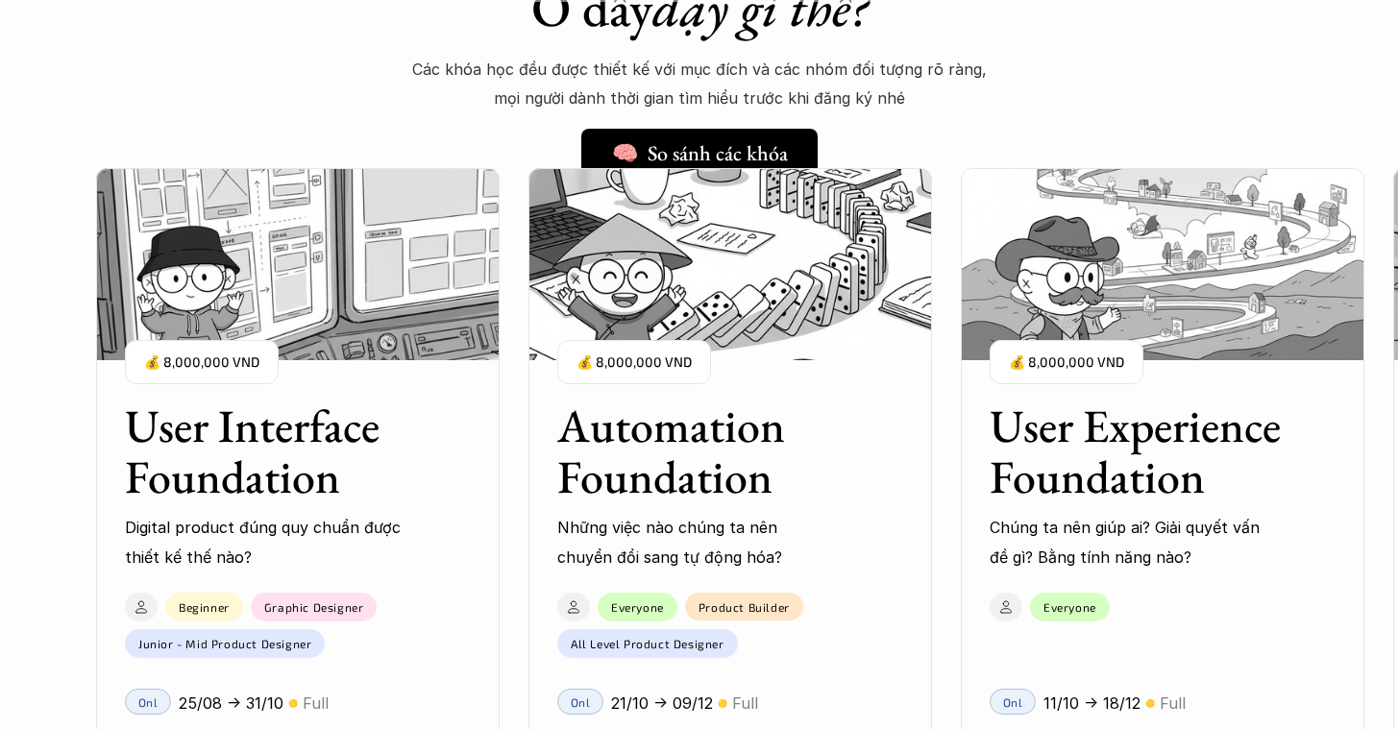
click at [874, 154] on div "Ở đây dạy gì thế? Các khóa học đều được thiết kế với mục đích và các nhóm đối t…" at bounding box center [699, 78] width 673 height 202
click at [757, 149] on h5 "🧠 So sánh các khóa" at bounding box center [690, 153] width 176 height 25
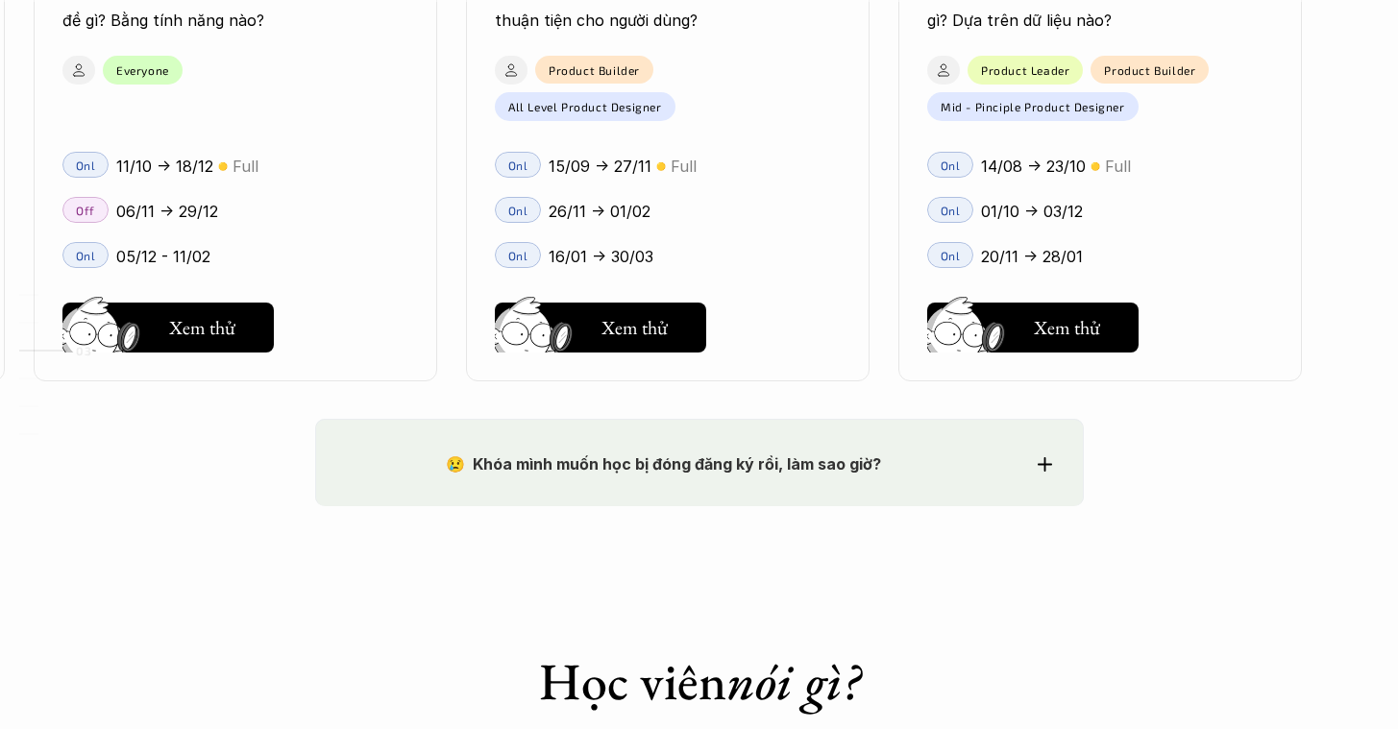
scroll to position [2992, 0]
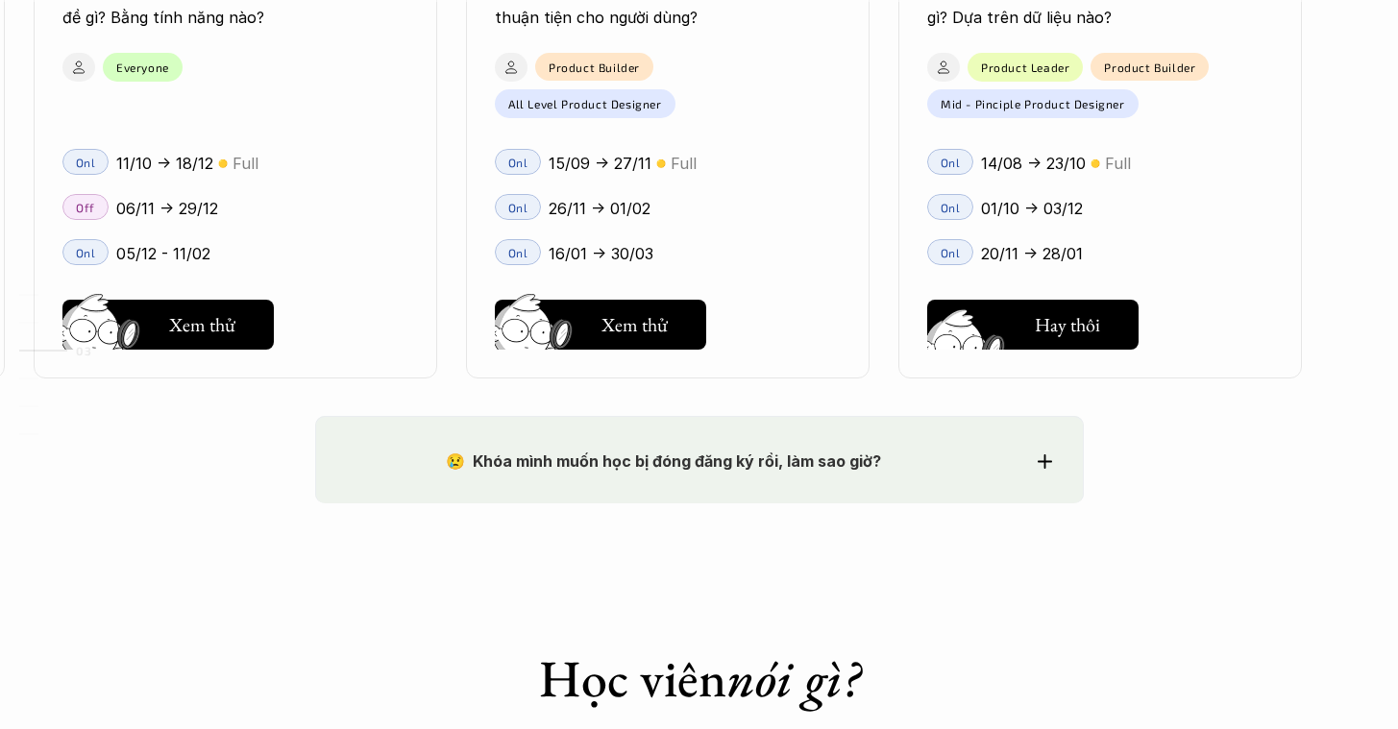
click at [1076, 332] on h5 "Xem thử" at bounding box center [1067, 330] width 66 height 27
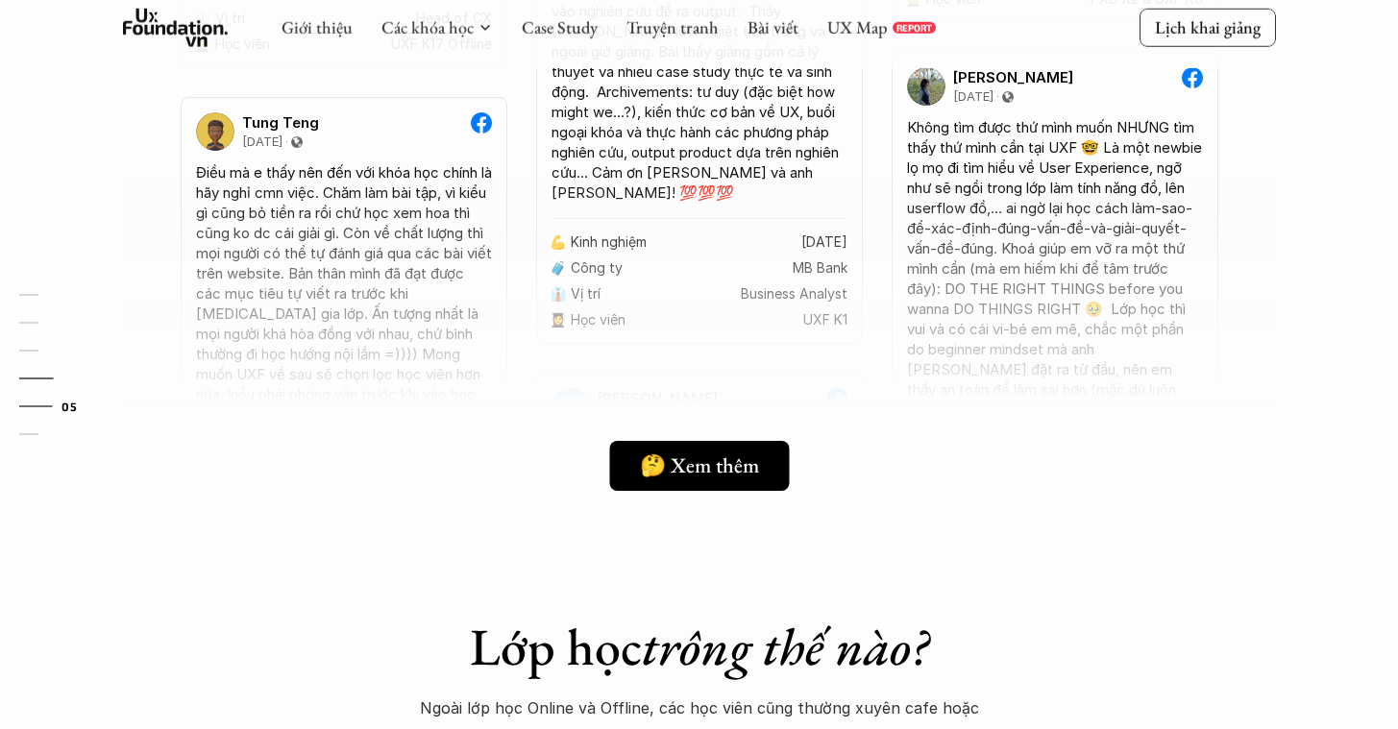
scroll to position [5290, 0]
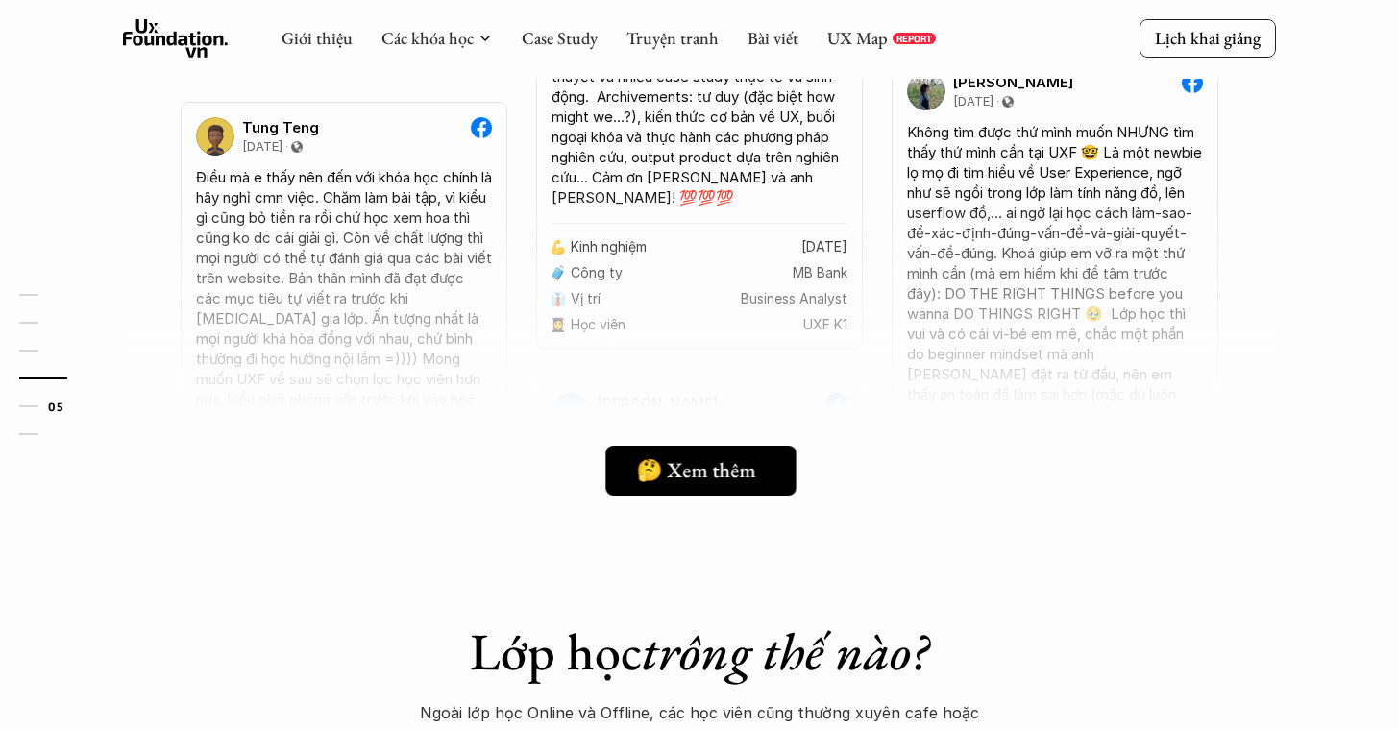
click at [698, 452] on link "🤔 Xem thêm" at bounding box center [700, 471] width 191 height 50
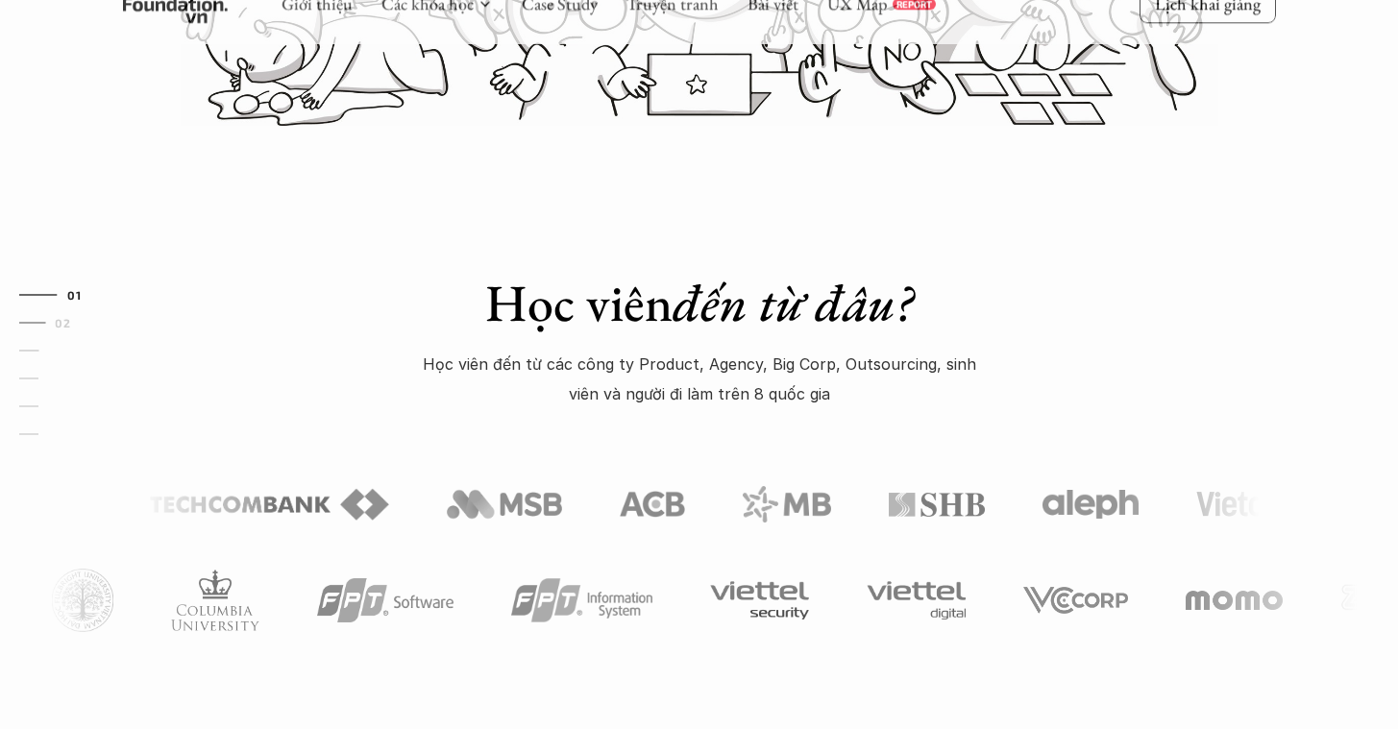
scroll to position [1588, 0]
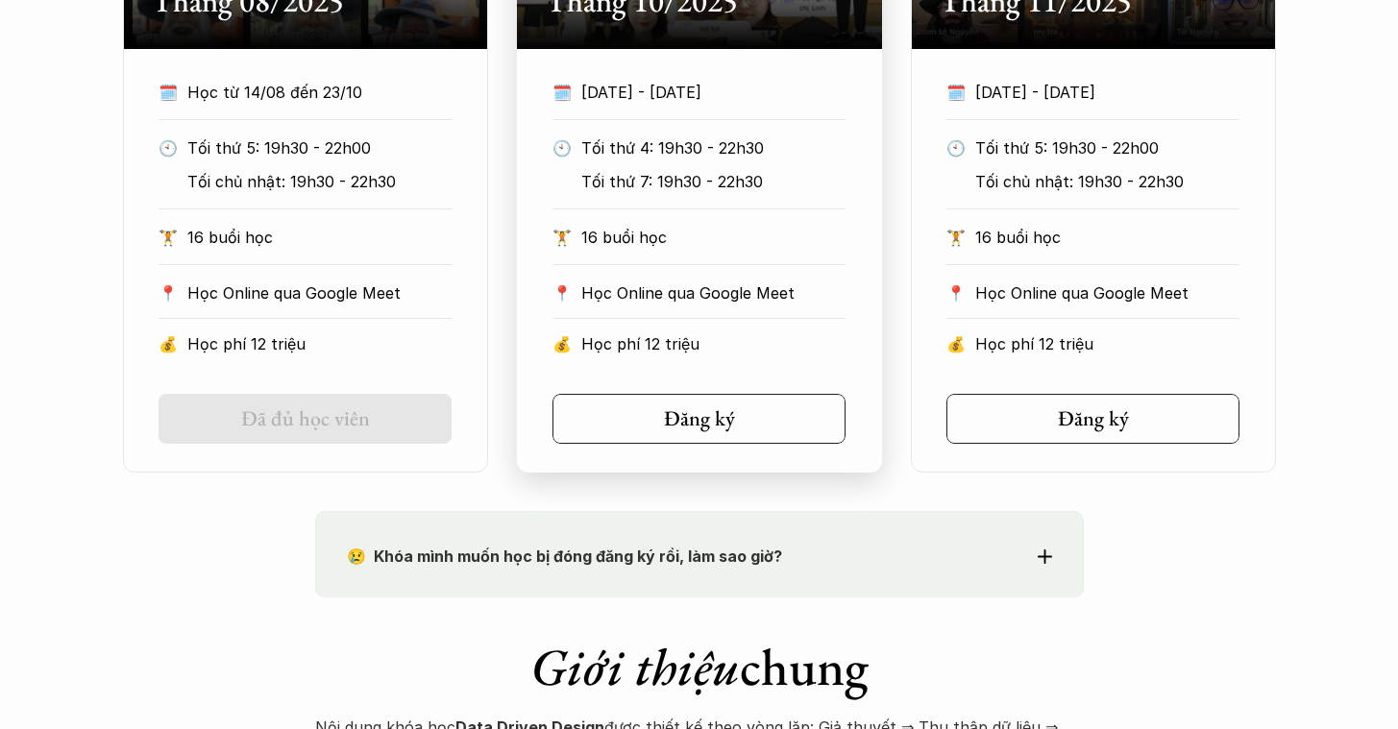
scroll to position [1368, 0]
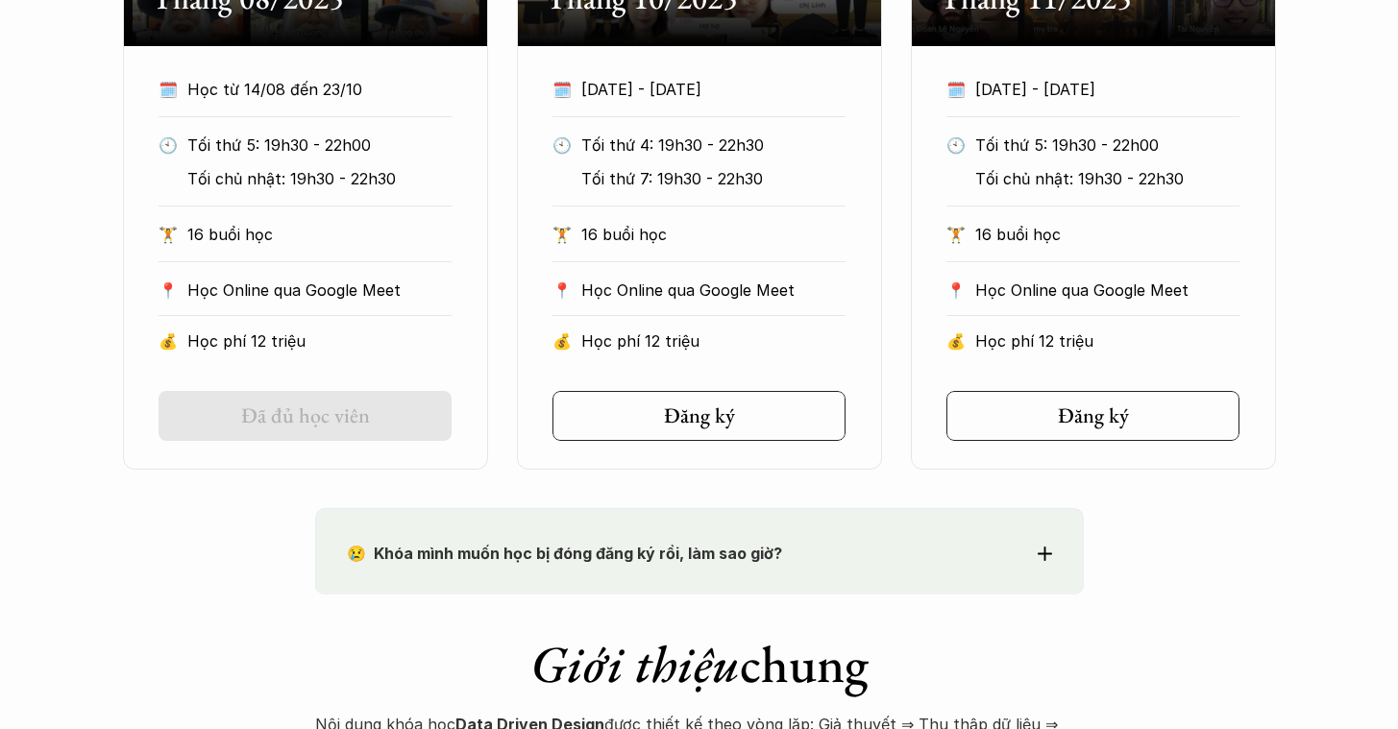
click at [1042, 552] on use at bounding box center [1045, 554] width 14 height 14
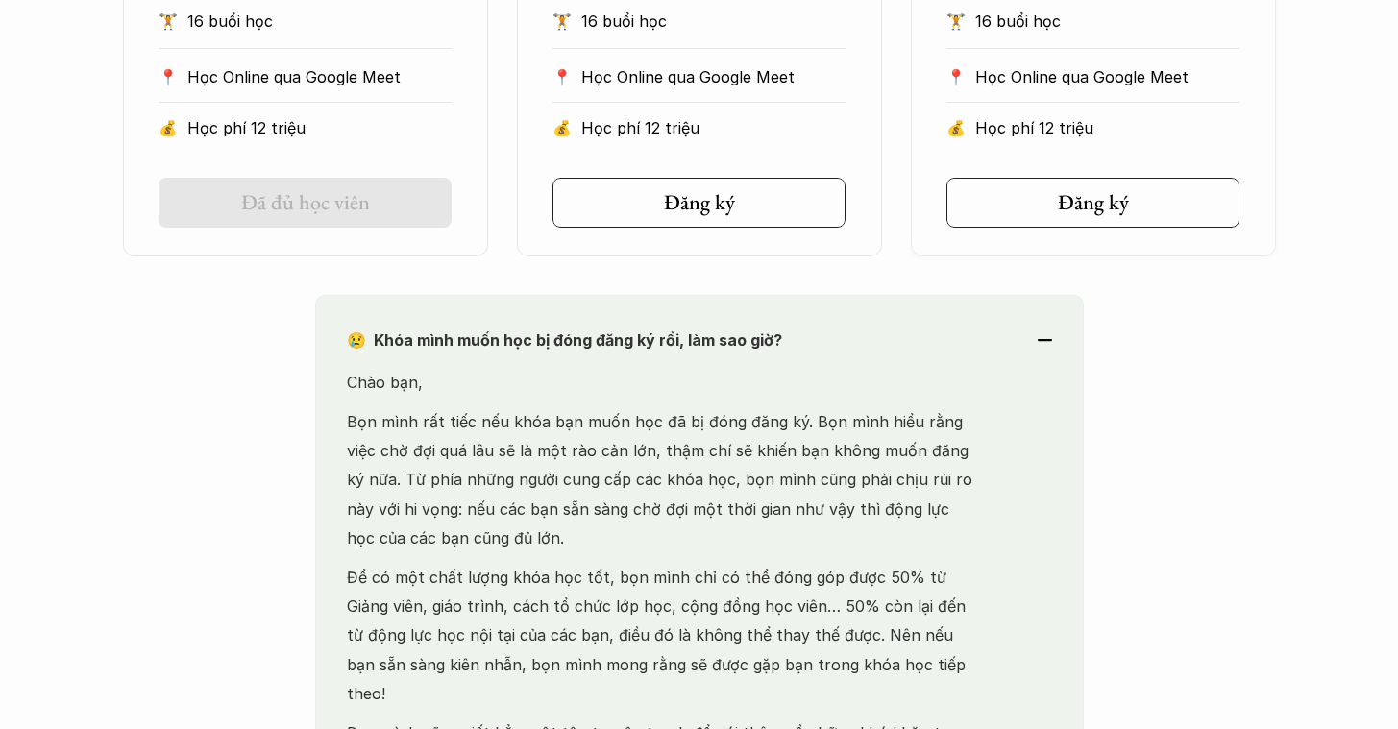
scroll to position [1745, 0]
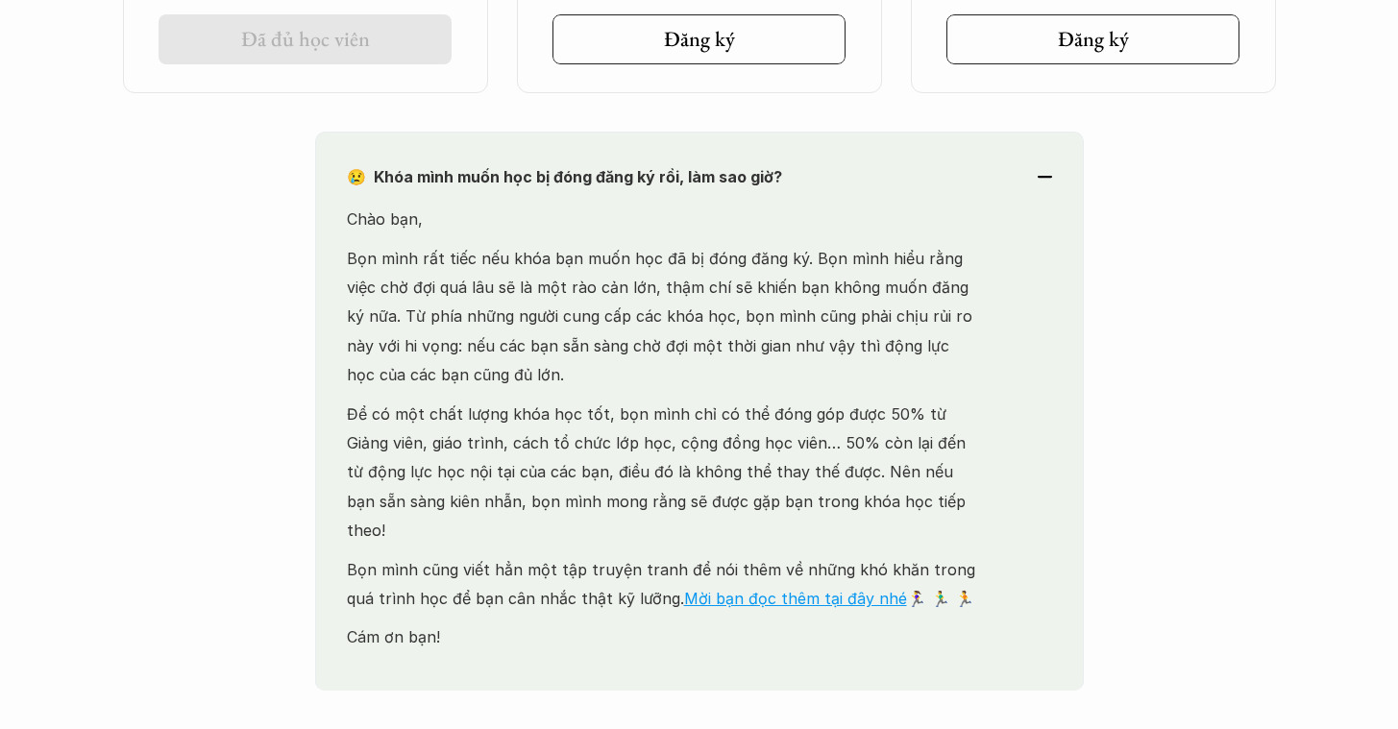
click at [516, 322] on p "Bọn mình rất tiếc nếu khóa bạn muốn học đã bị đóng đăng ký. Bọn mình hiểu rằng …" at bounding box center [664, 317] width 635 height 146
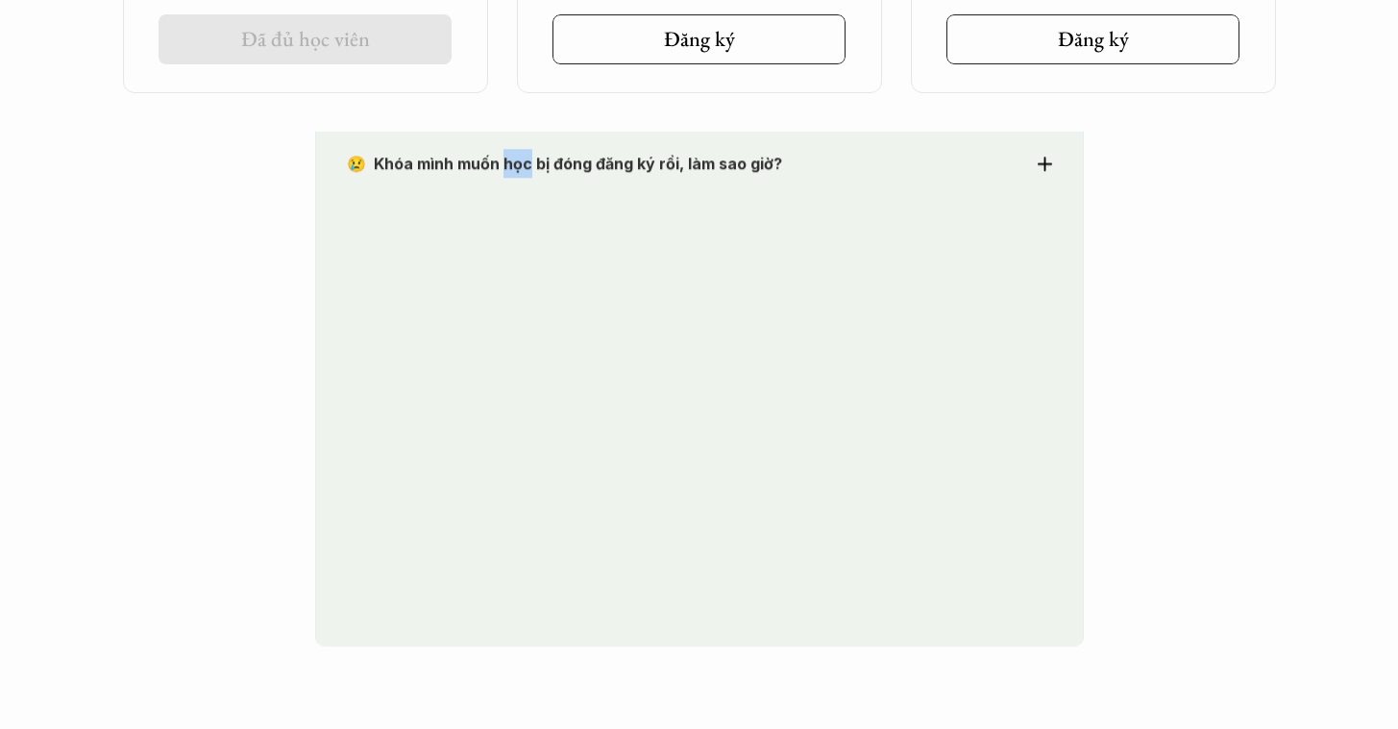
click at [516, 322] on div "😢 Khóa mình muốn học bị đóng đăng ký rồi, làm sao giờ? Chào bạn, Bọn mình rất t…" at bounding box center [699, 383] width 769 height 530
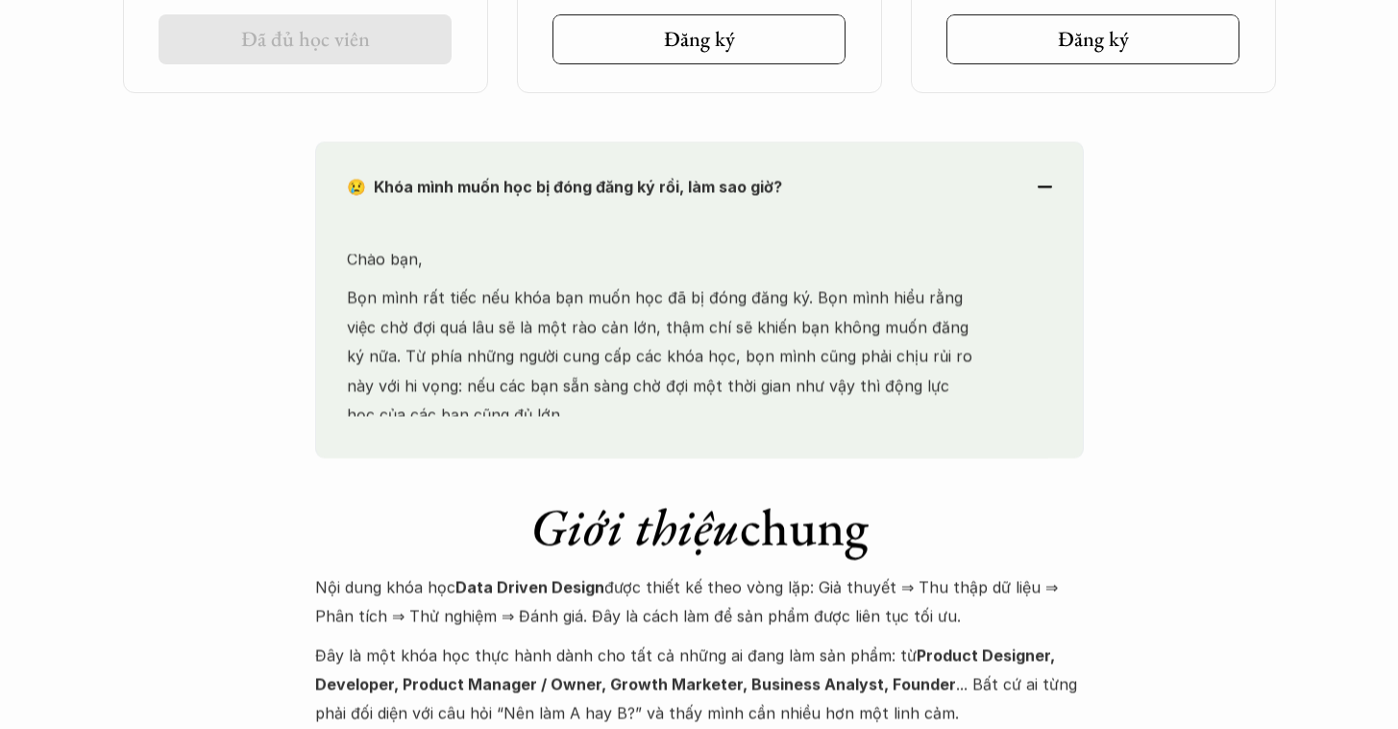
click at [516, 322] on div "😢 Khóa mình muốn học bị đóng đăng ký rồi, làm sao giờ? Chào bạn, Bọn mình rất t…" at bounding box center [699, 299] width 769 height 316
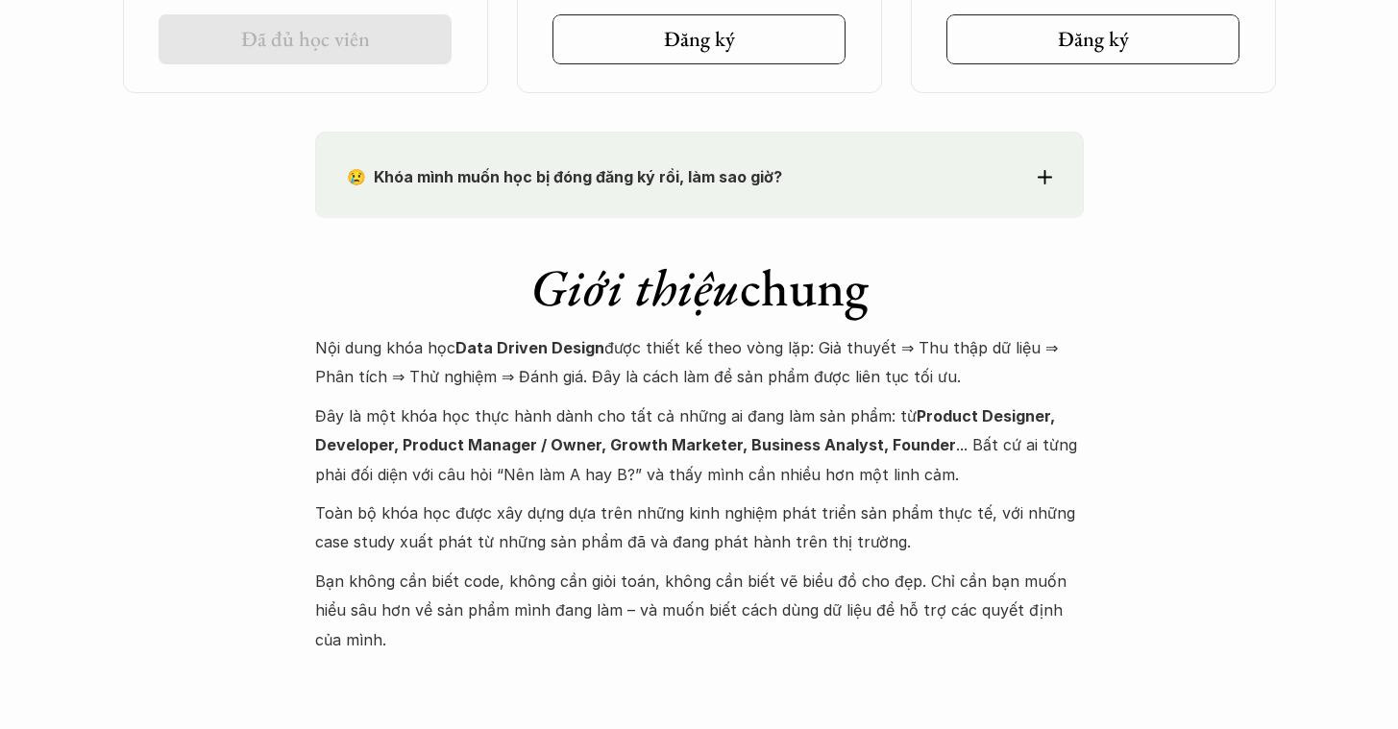
click at [985, 205] on div "😢 Khóa mình muốn học bị đóng đăng ký rồi, làm sao giờ? Chào bạn, Bọn mình rất t…" at bounding box center [699, 175] width 769 height 86
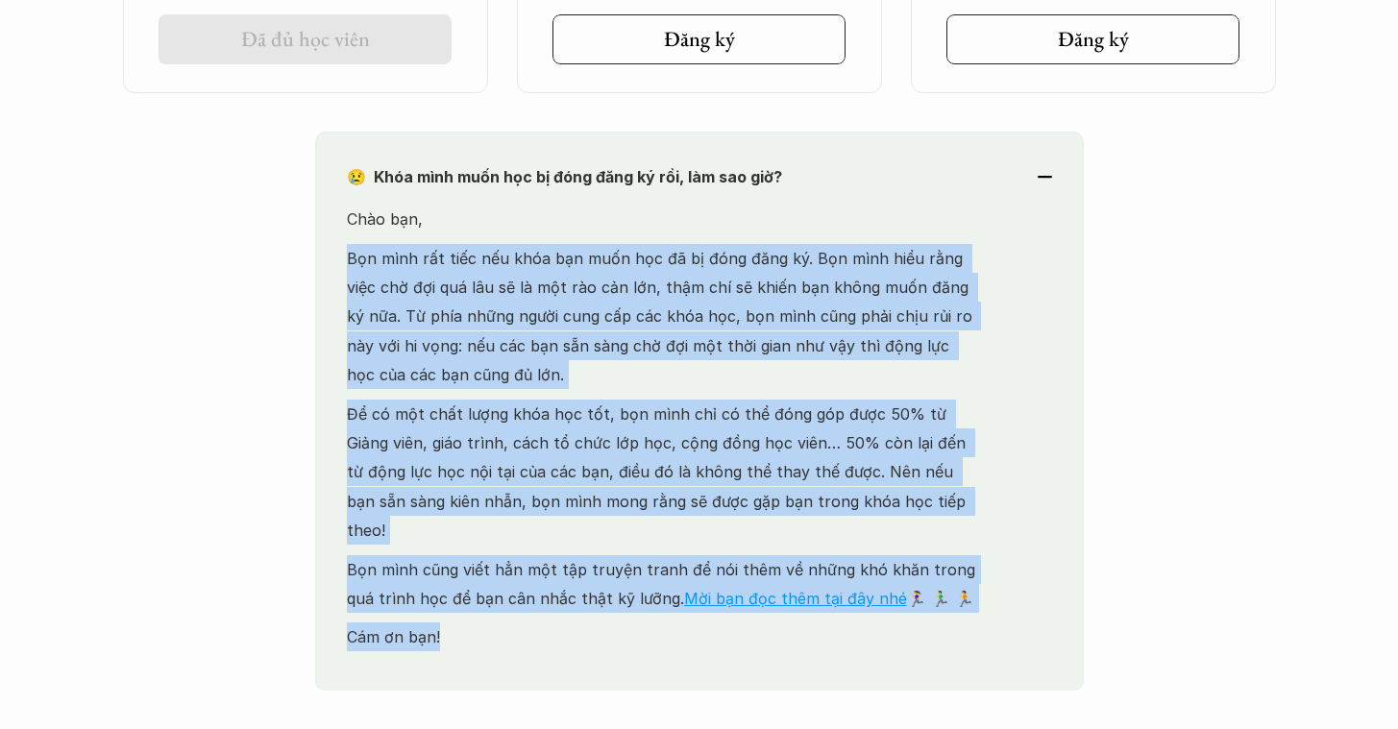
drag, startPoint x: 552, startPoint y: 233, endPoint x: 577, endPoint y: 595, distance: 363.1
click at [577, 595] on div "Chào bạn, Bọn mình rất tiếc nếu khóa bạn muốn học đã bị đóng đăng ký. Bọn mình …" at bounding box center [664, 448] width 635 height 486
